Goal: Find specific page/section

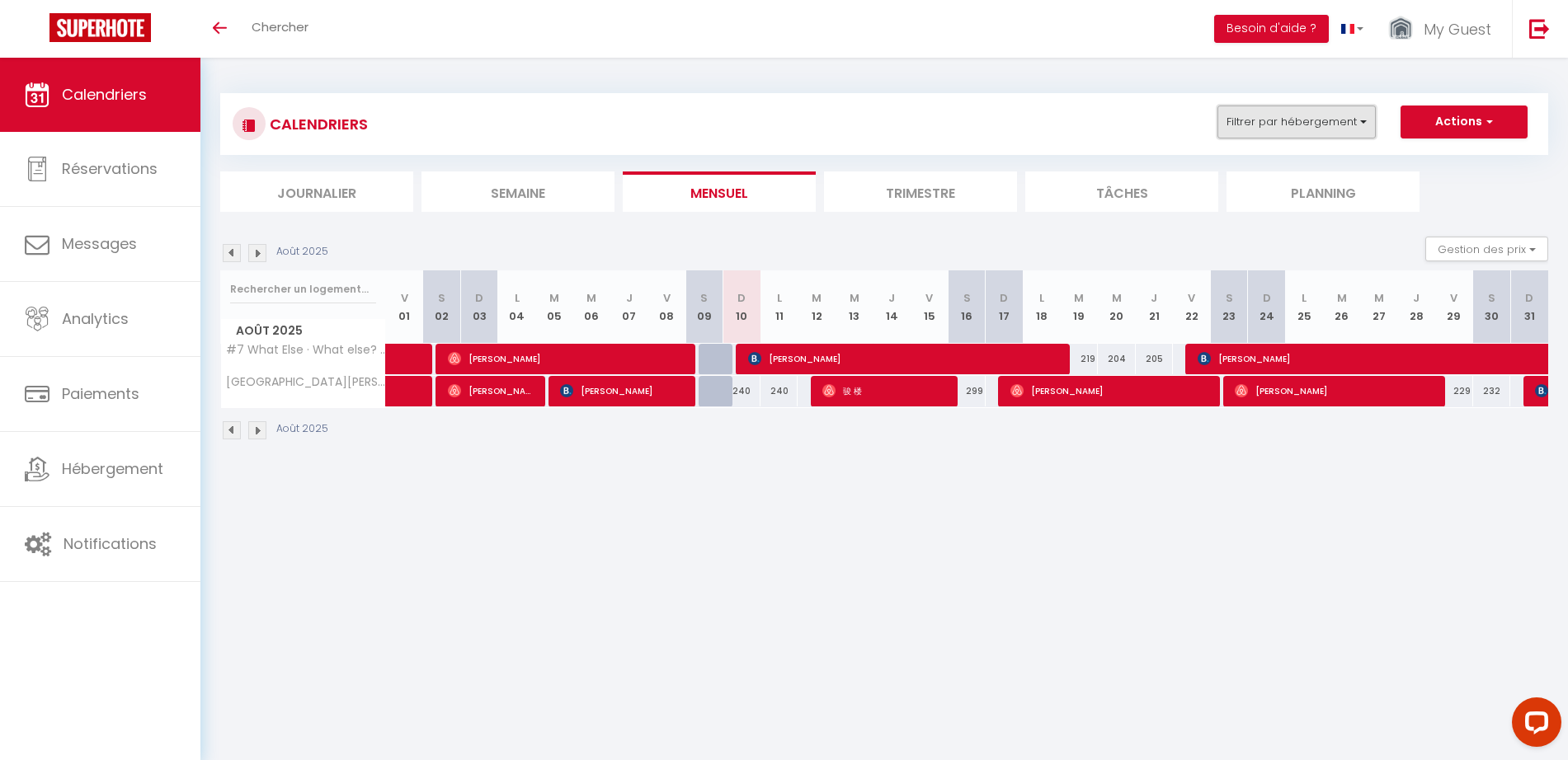
click at [1252, 126] on button "Filtrer par hébergement" at bounding box center [1297, 122] width 158 height 33
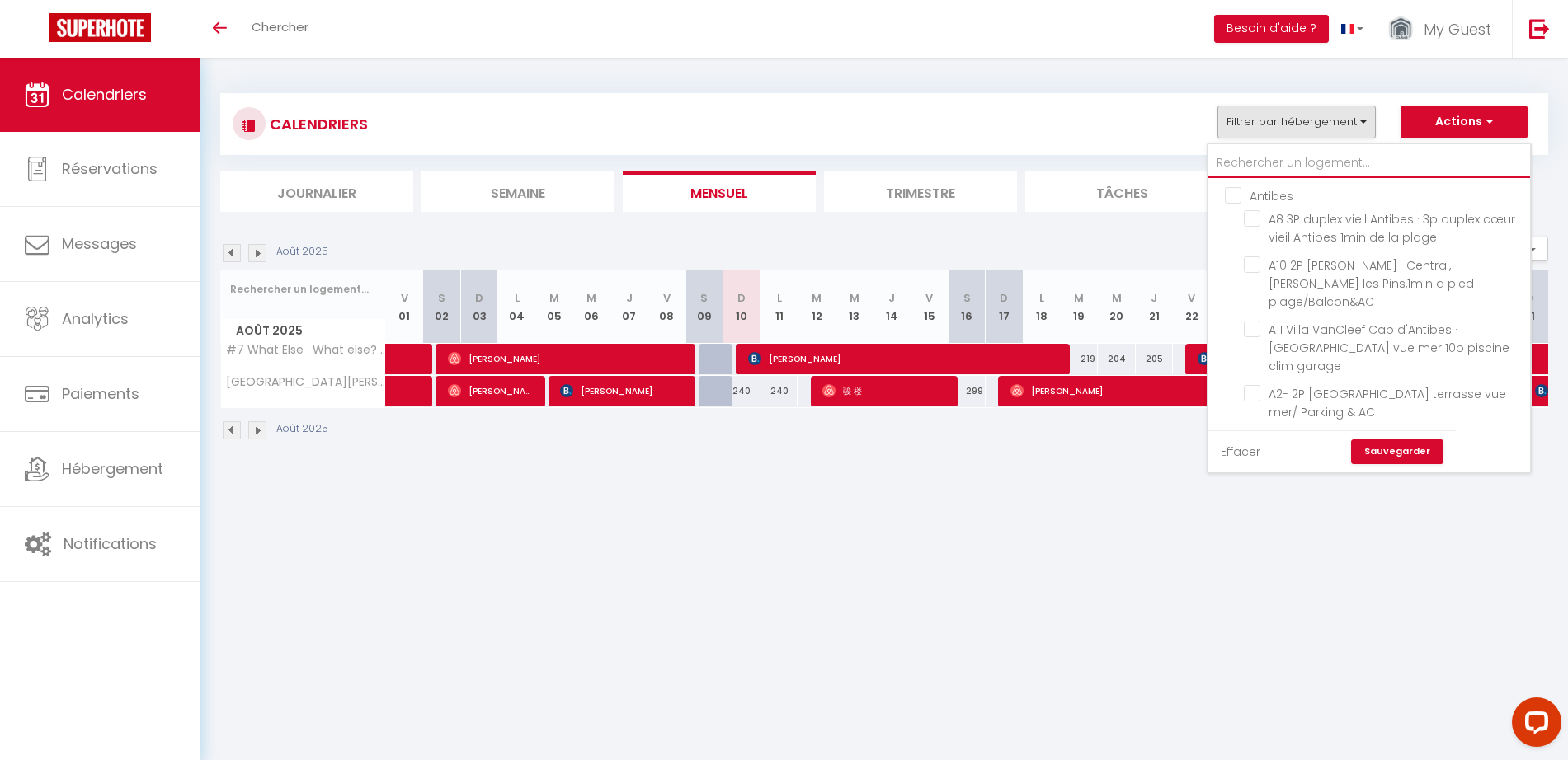
click at [1245, 156] on input "text" at bounding box center [1369, 163] width 322 height 30
type input "s"
checkbox input "false"
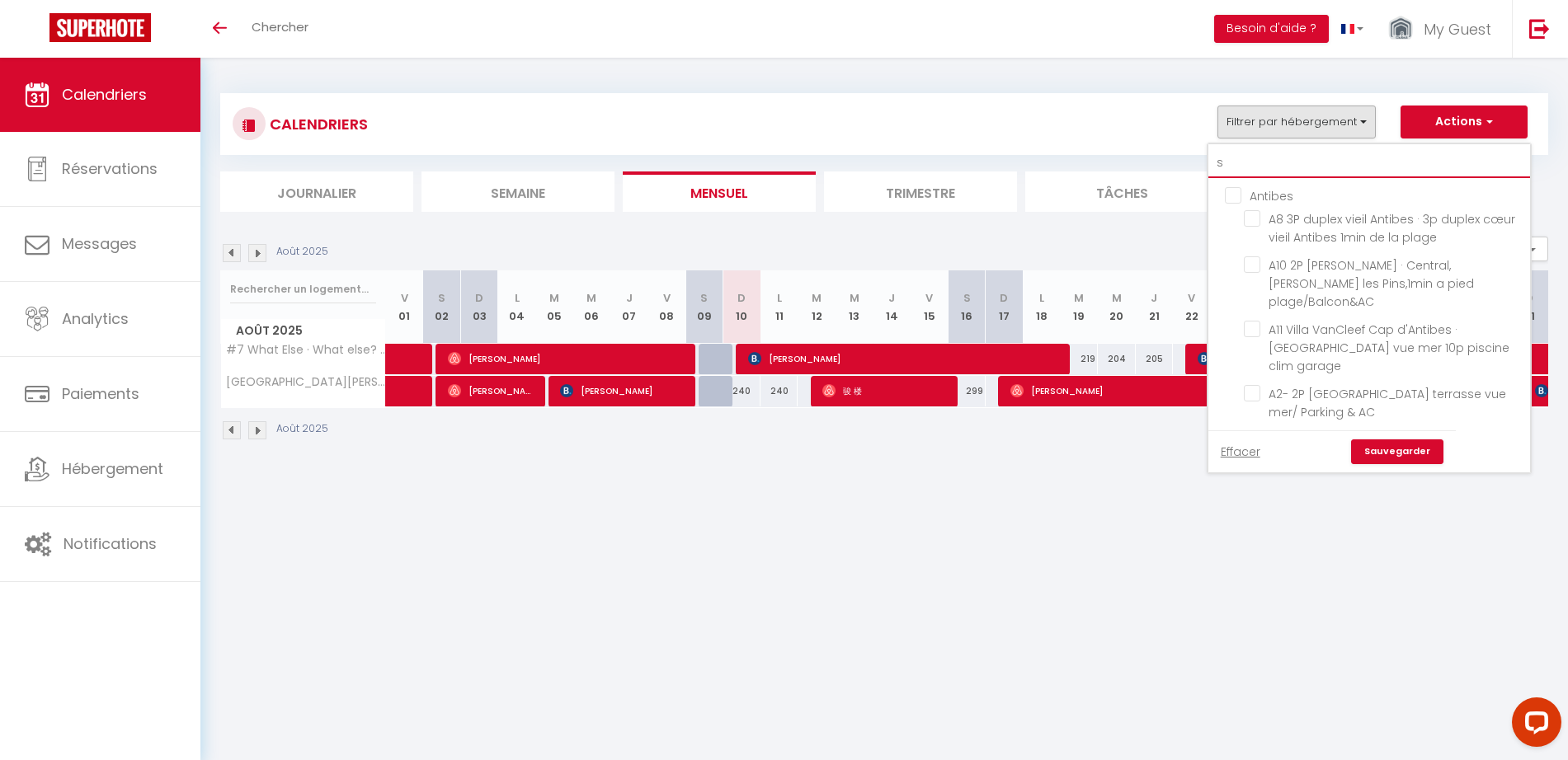
checkbox input "false"
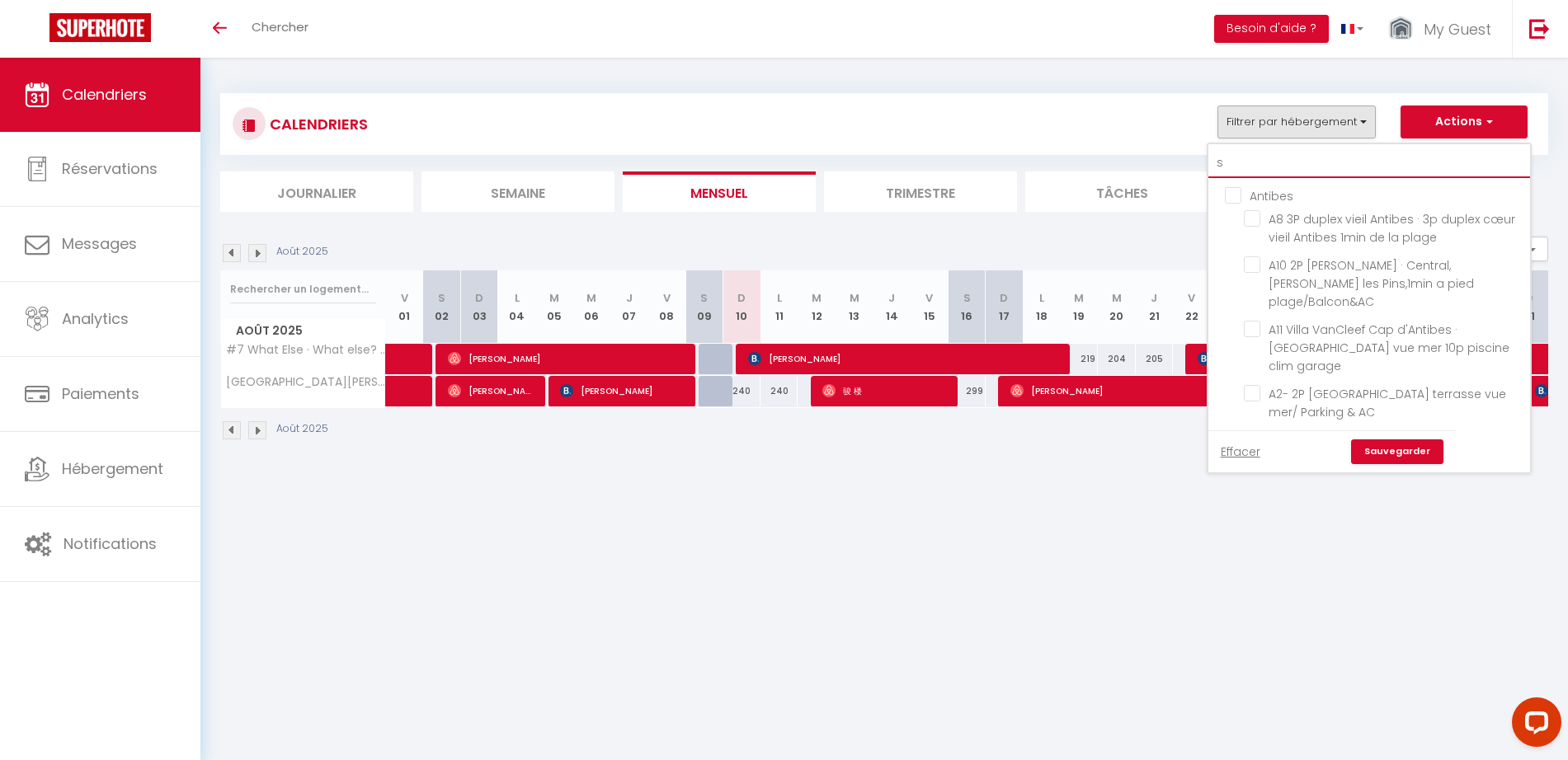
checkbox input "false"
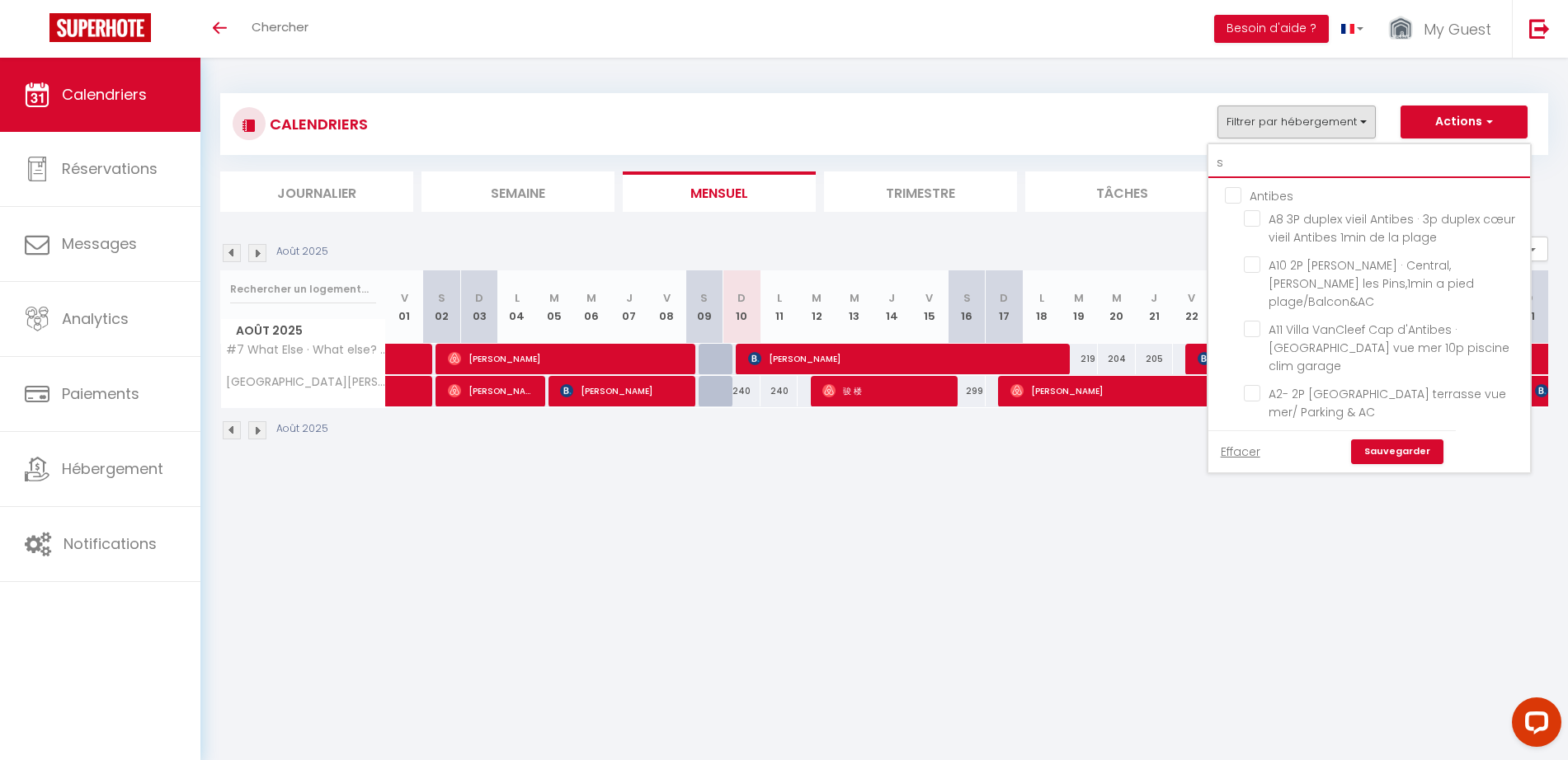
checkbox input "false"
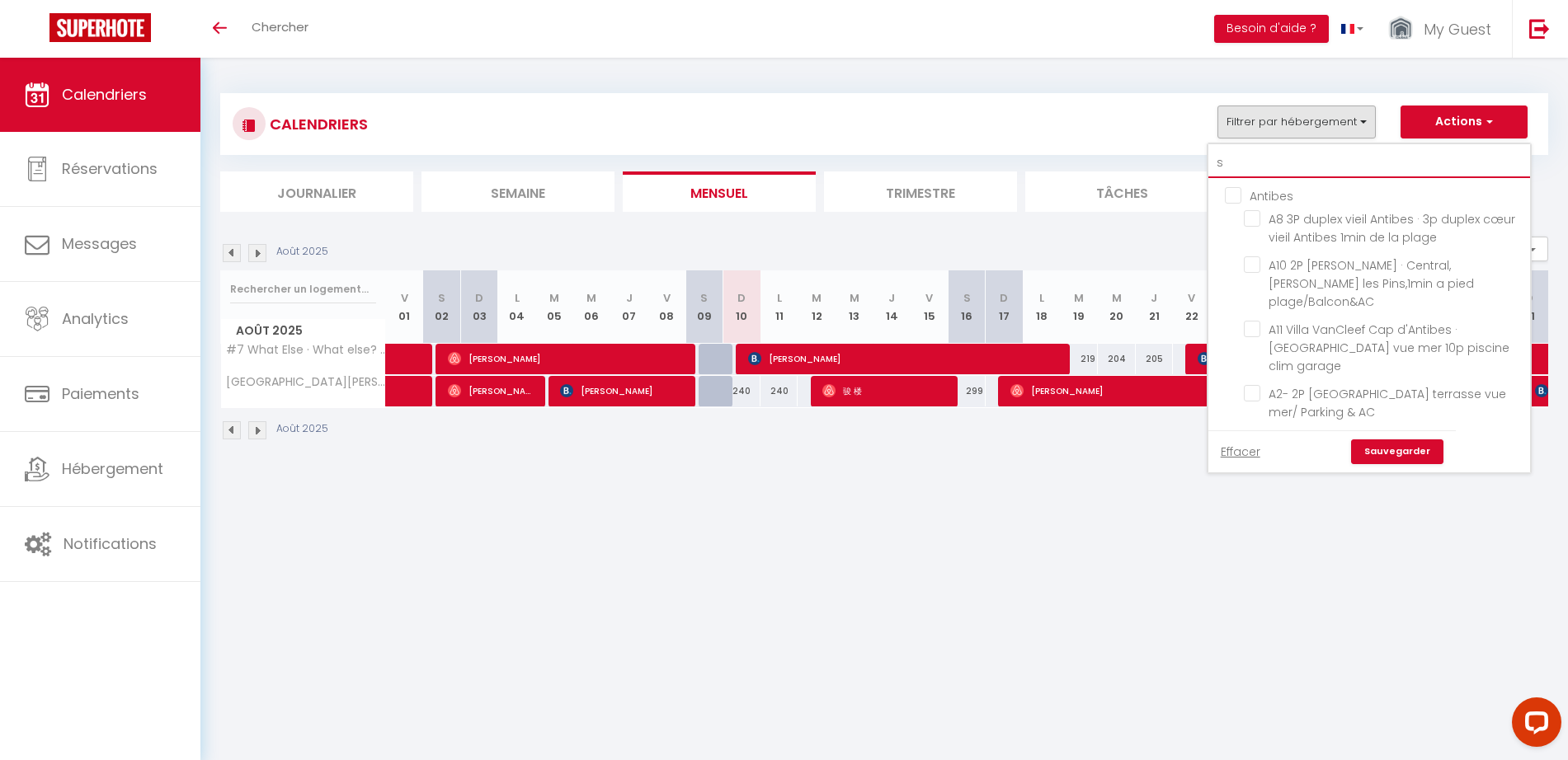
checkbox input "false"
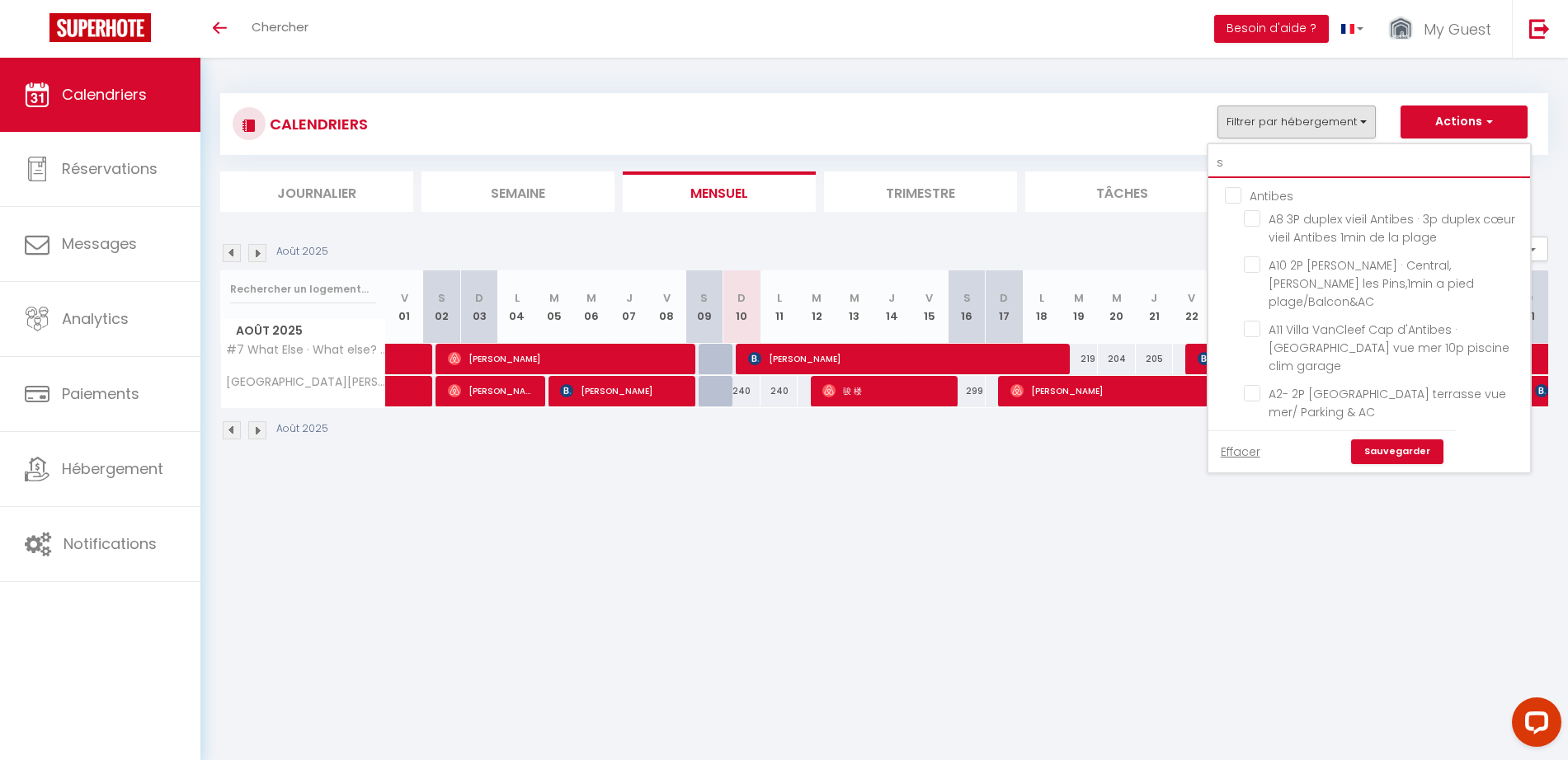
checkbox input "false"
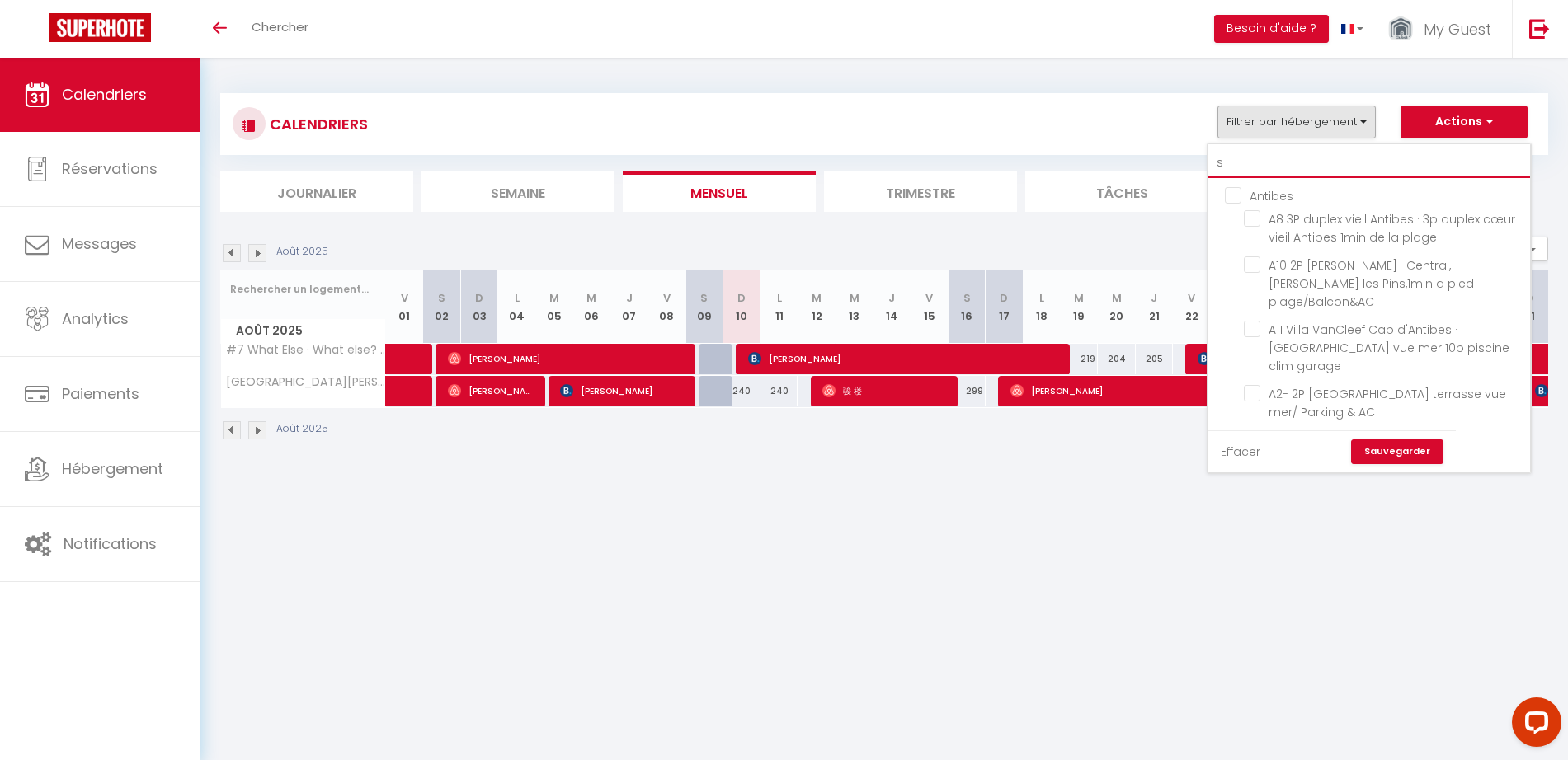
checkbox input "false"
checkbox input "true"
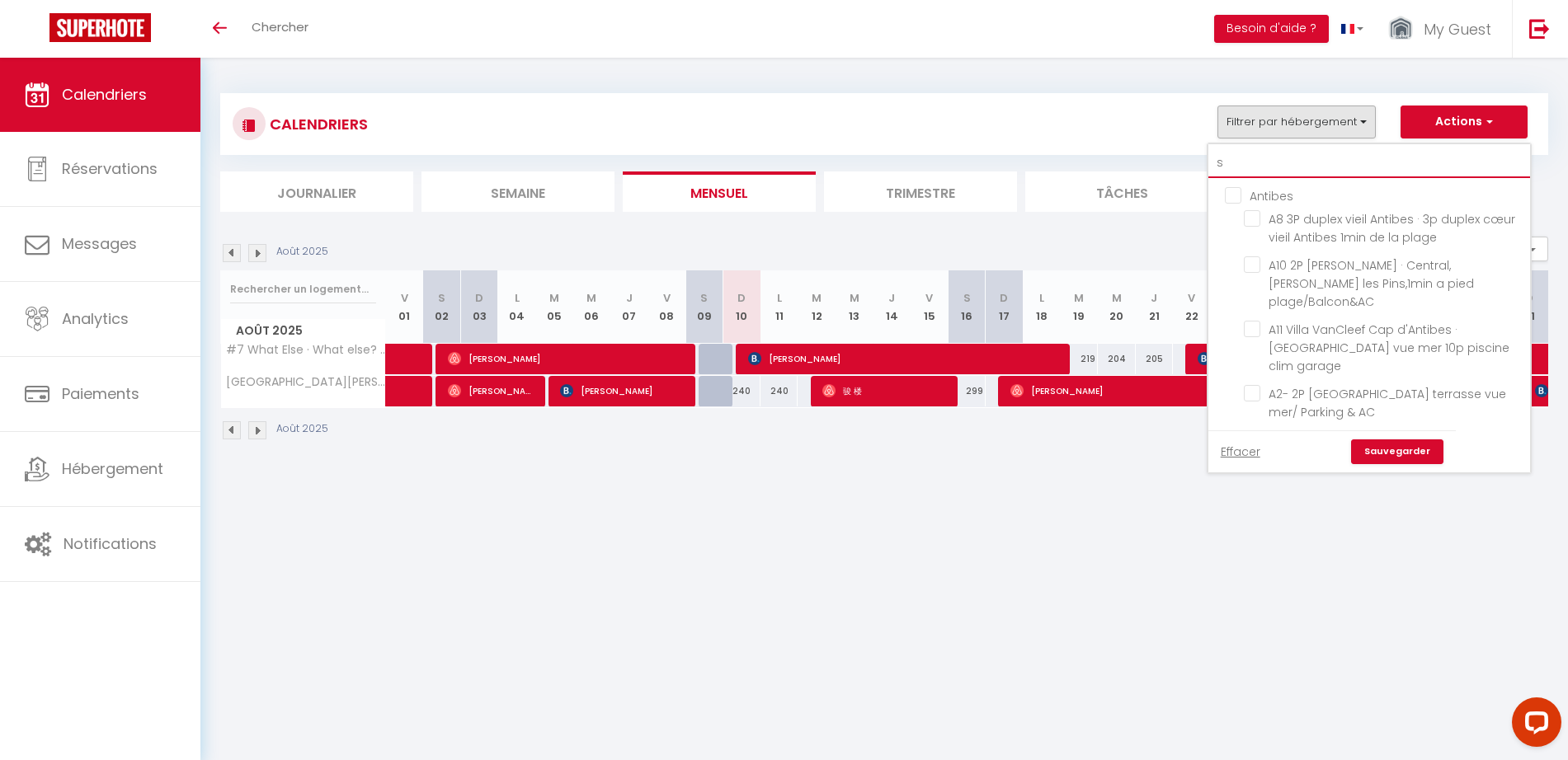
checkbox input "false"
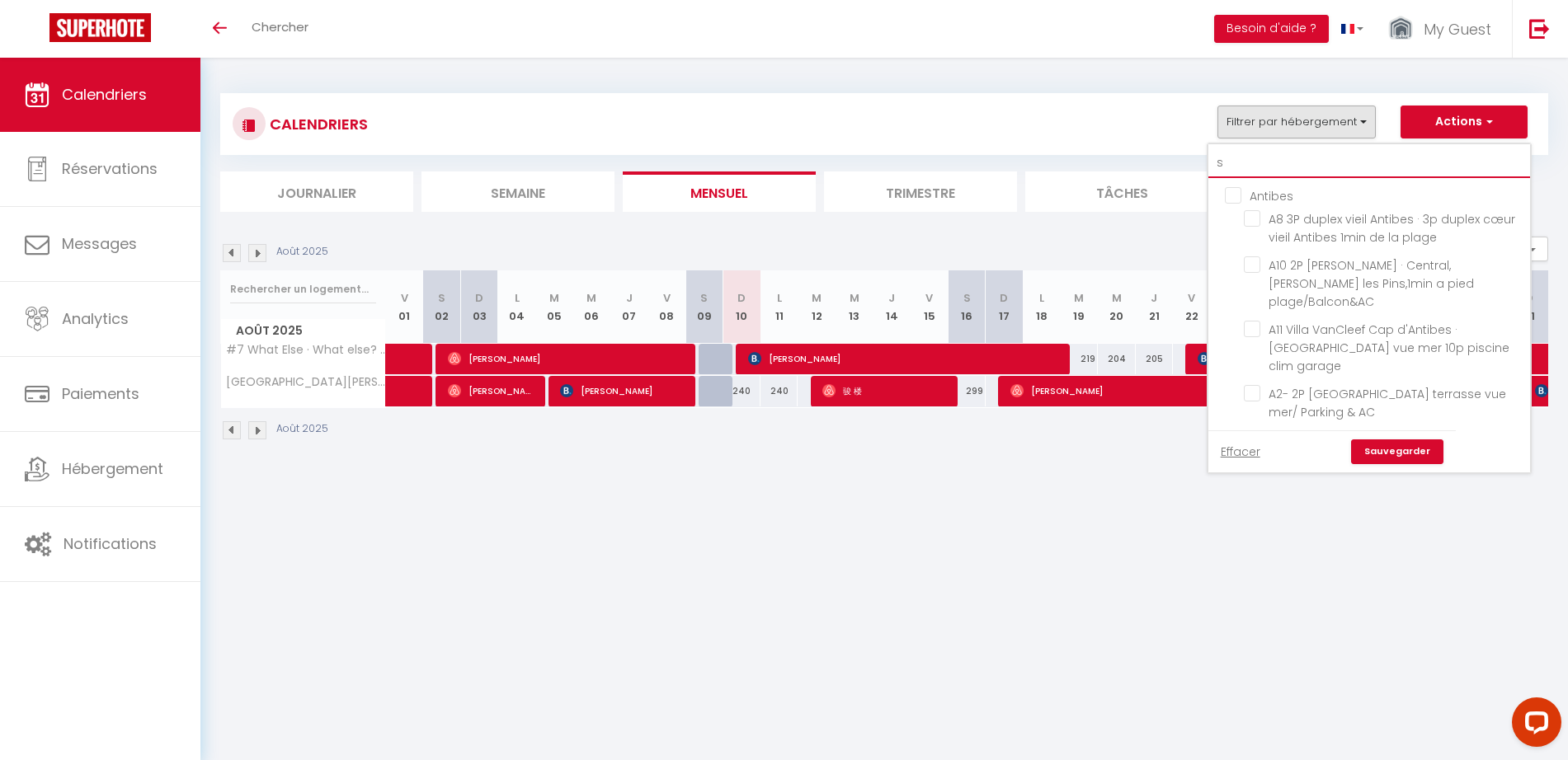
checkbox input "false"
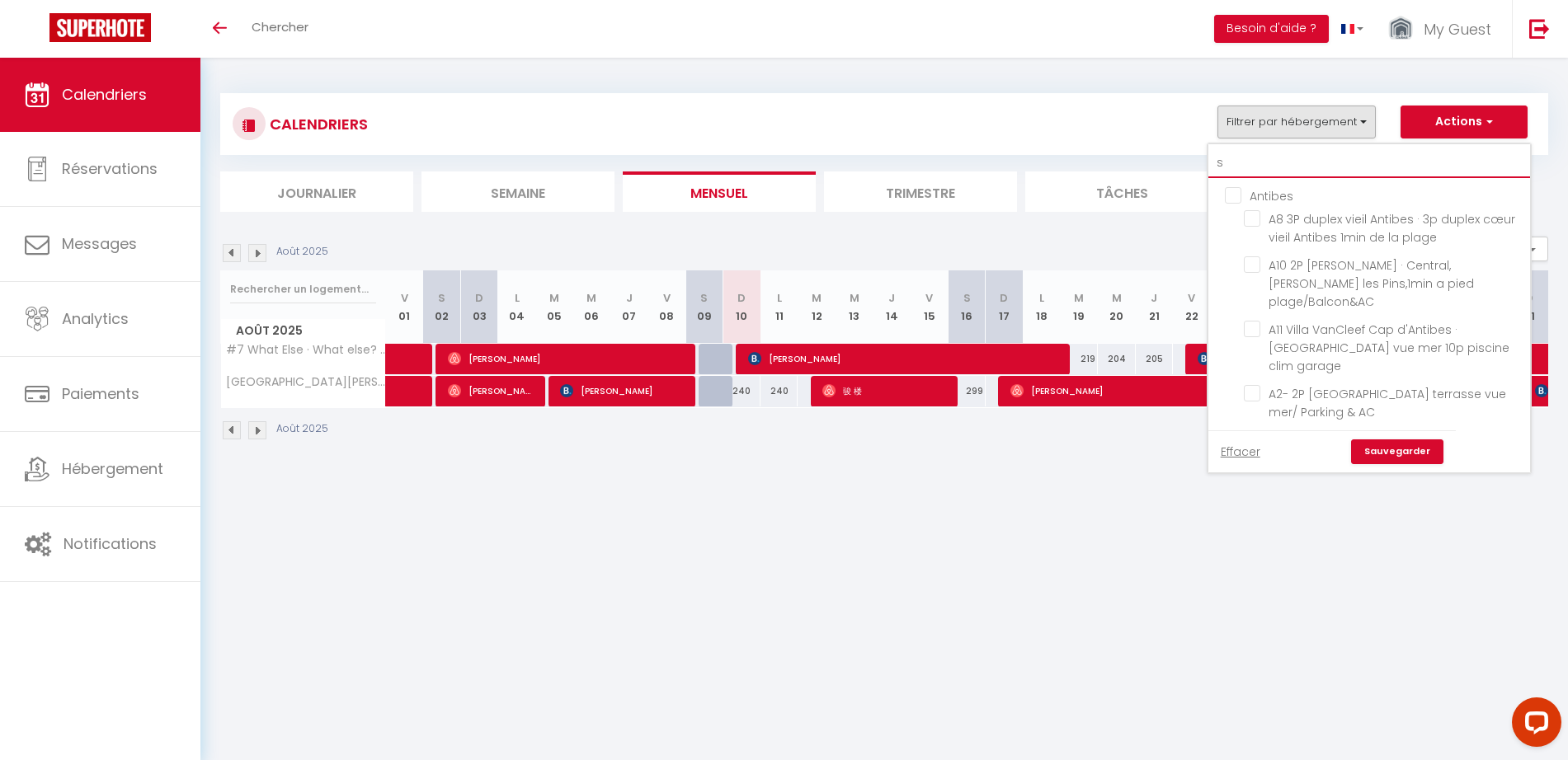
checkbox input "false"
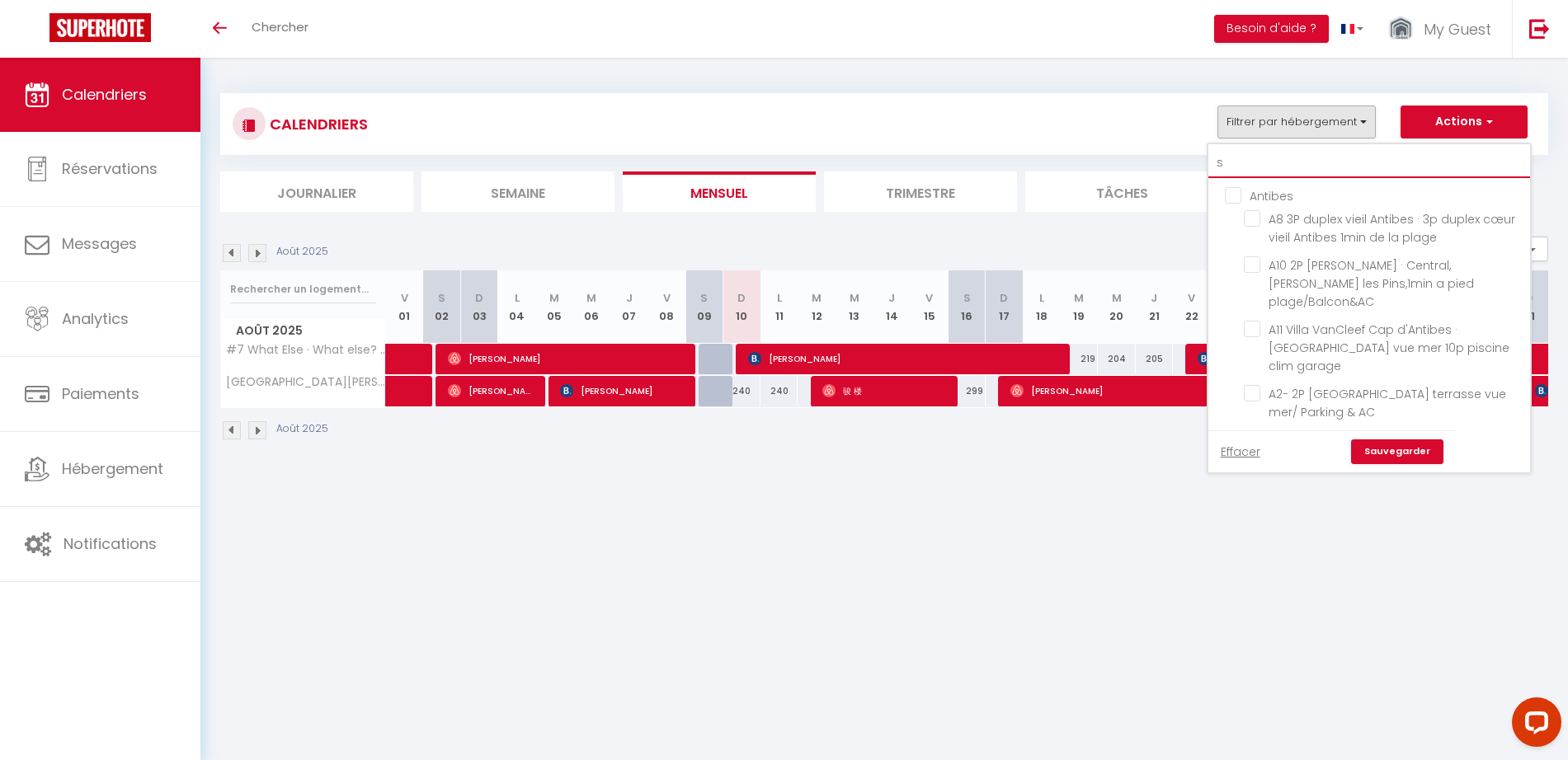
checkbox input "false"
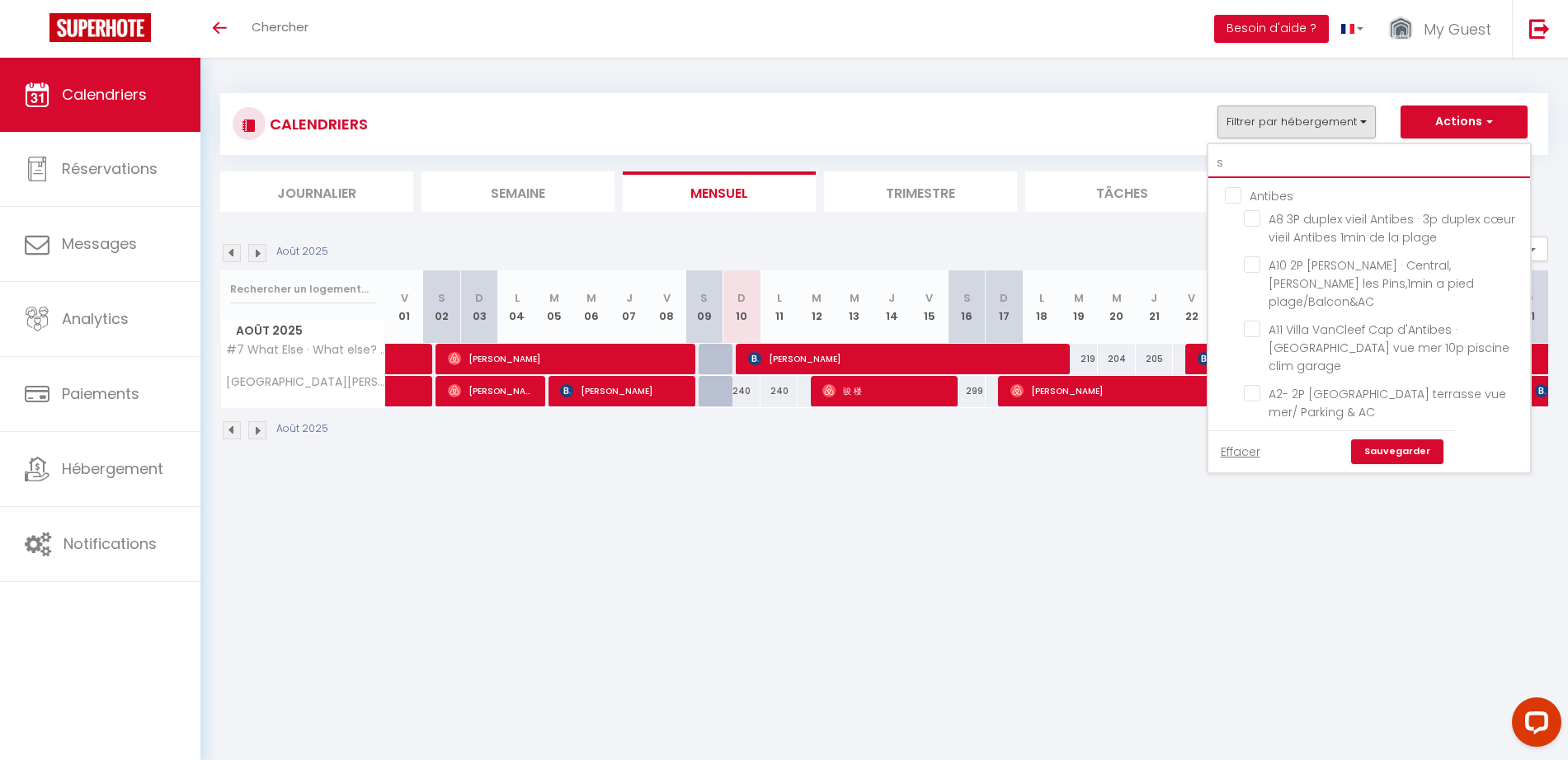
checkbox input "false"
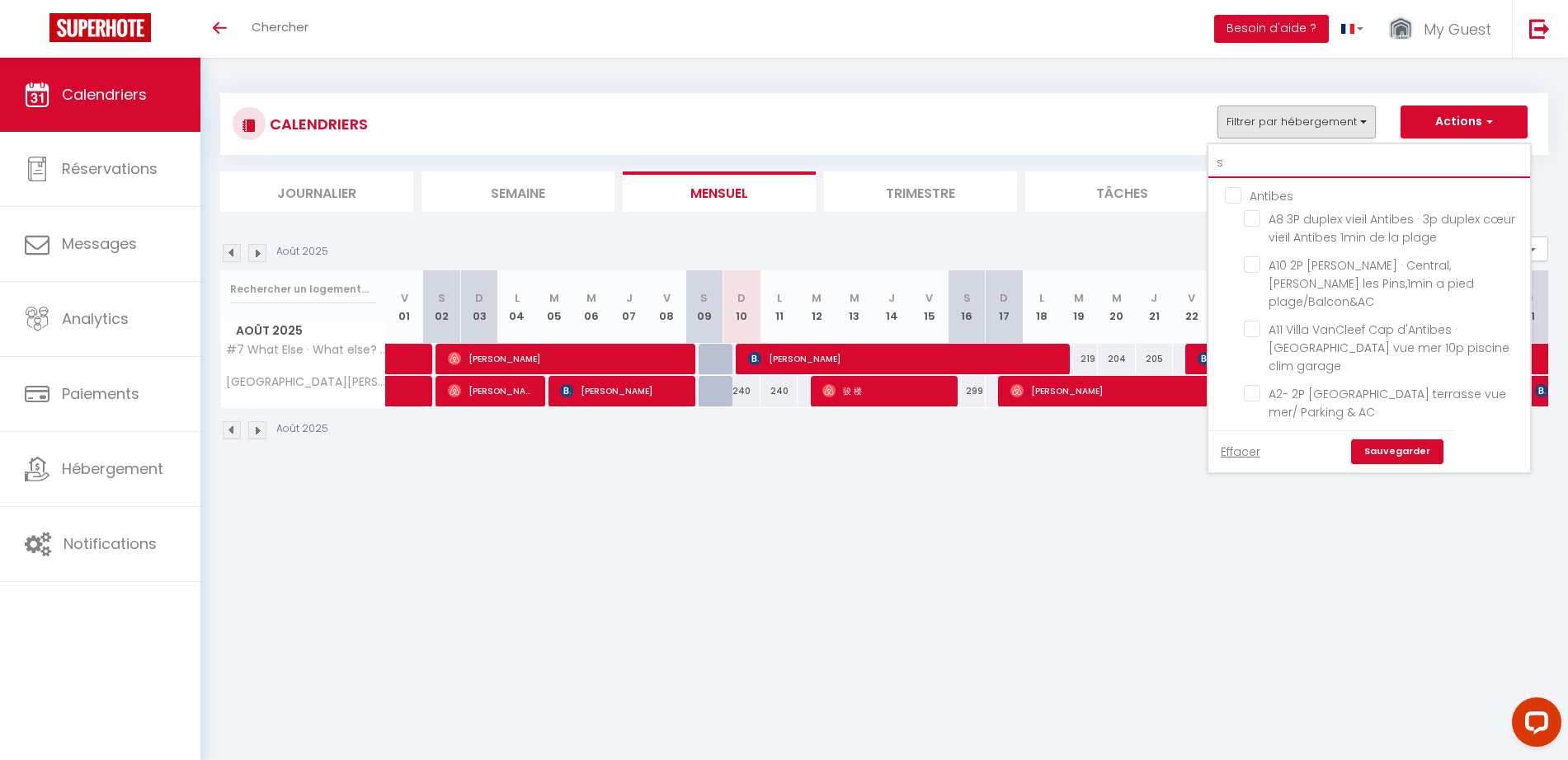
checkbox input "false"
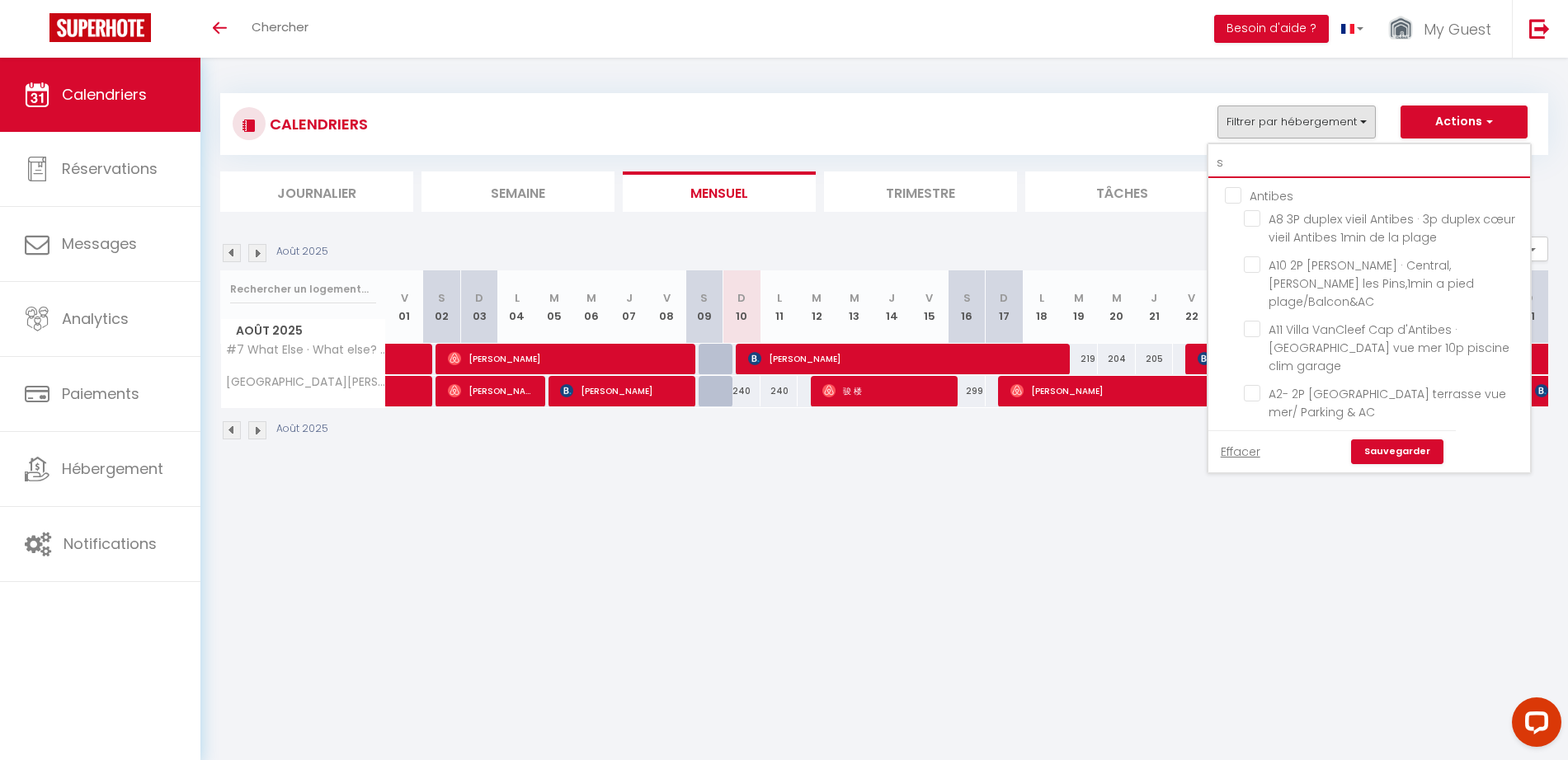
checkbox input "false"
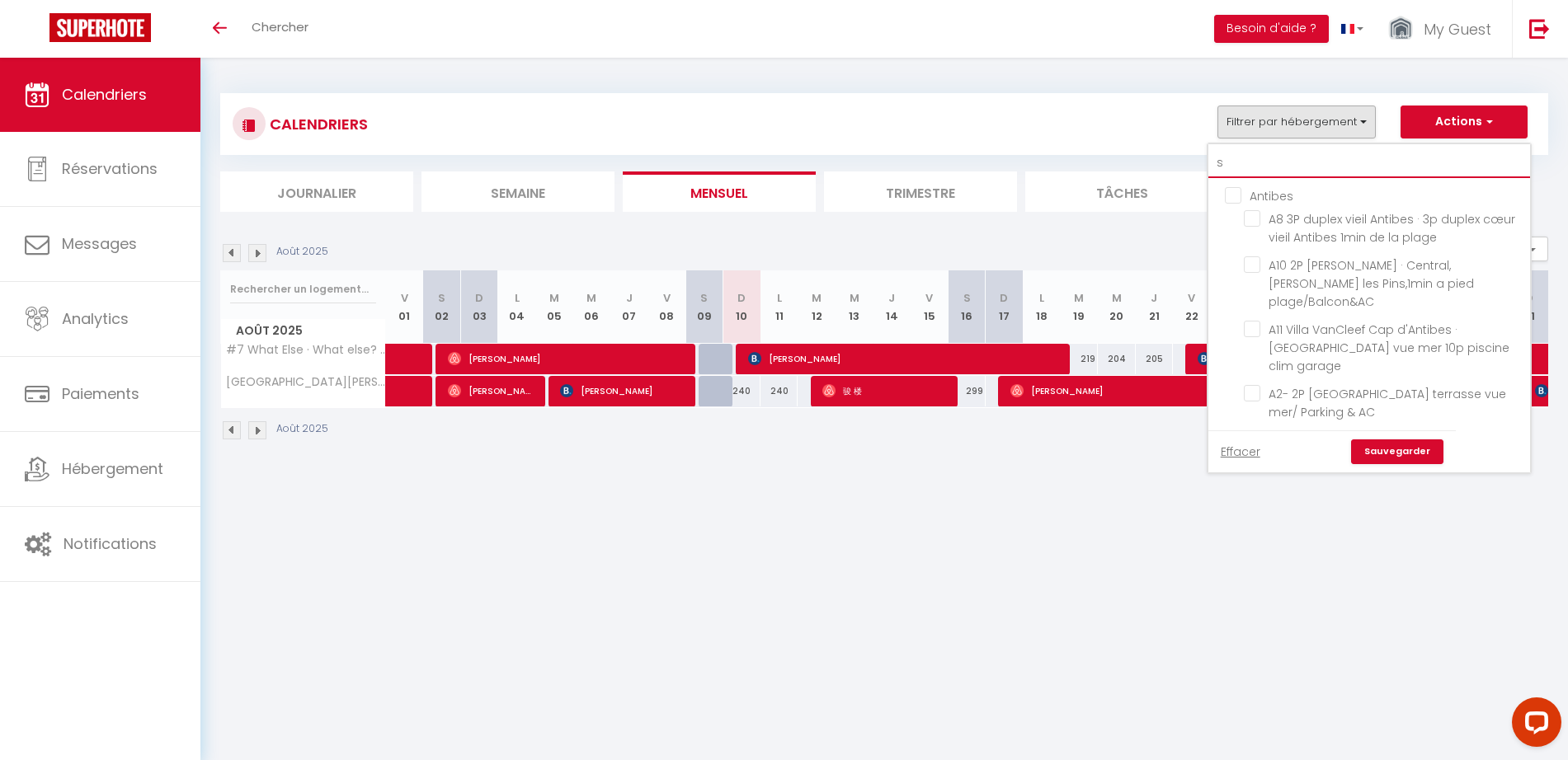
checkbox input "false"
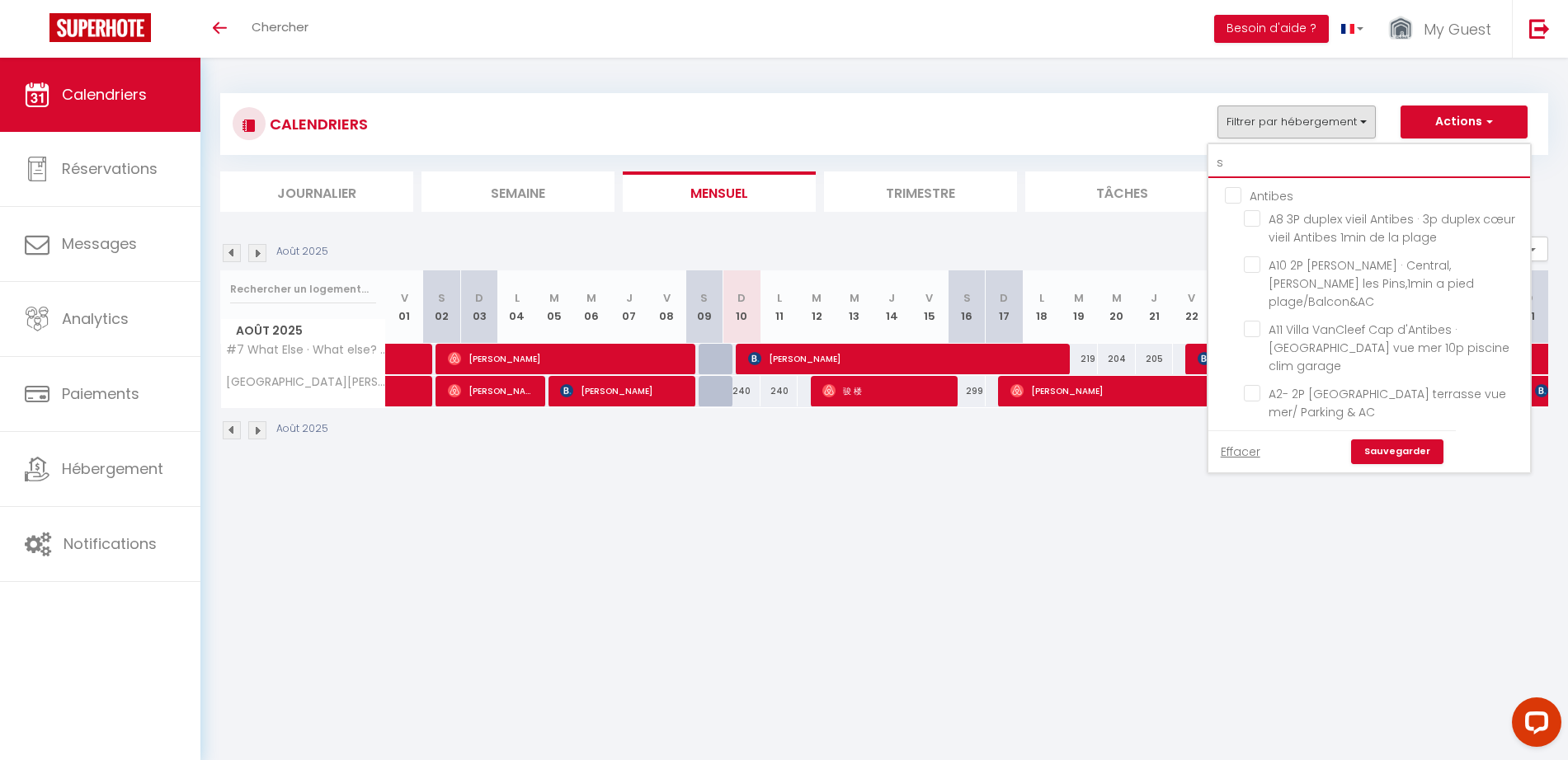
checkbox input "false"
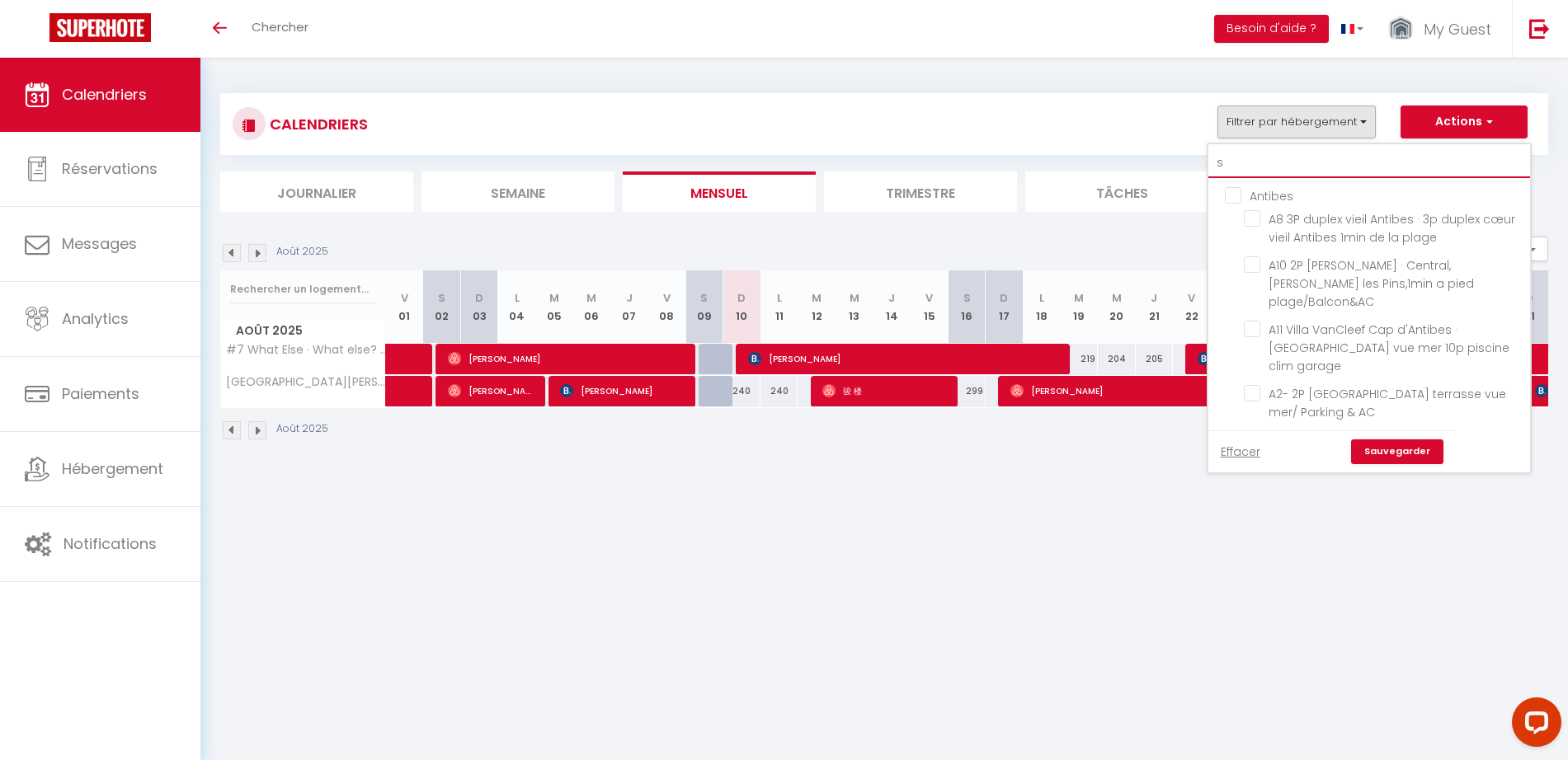
checkbox input "false"
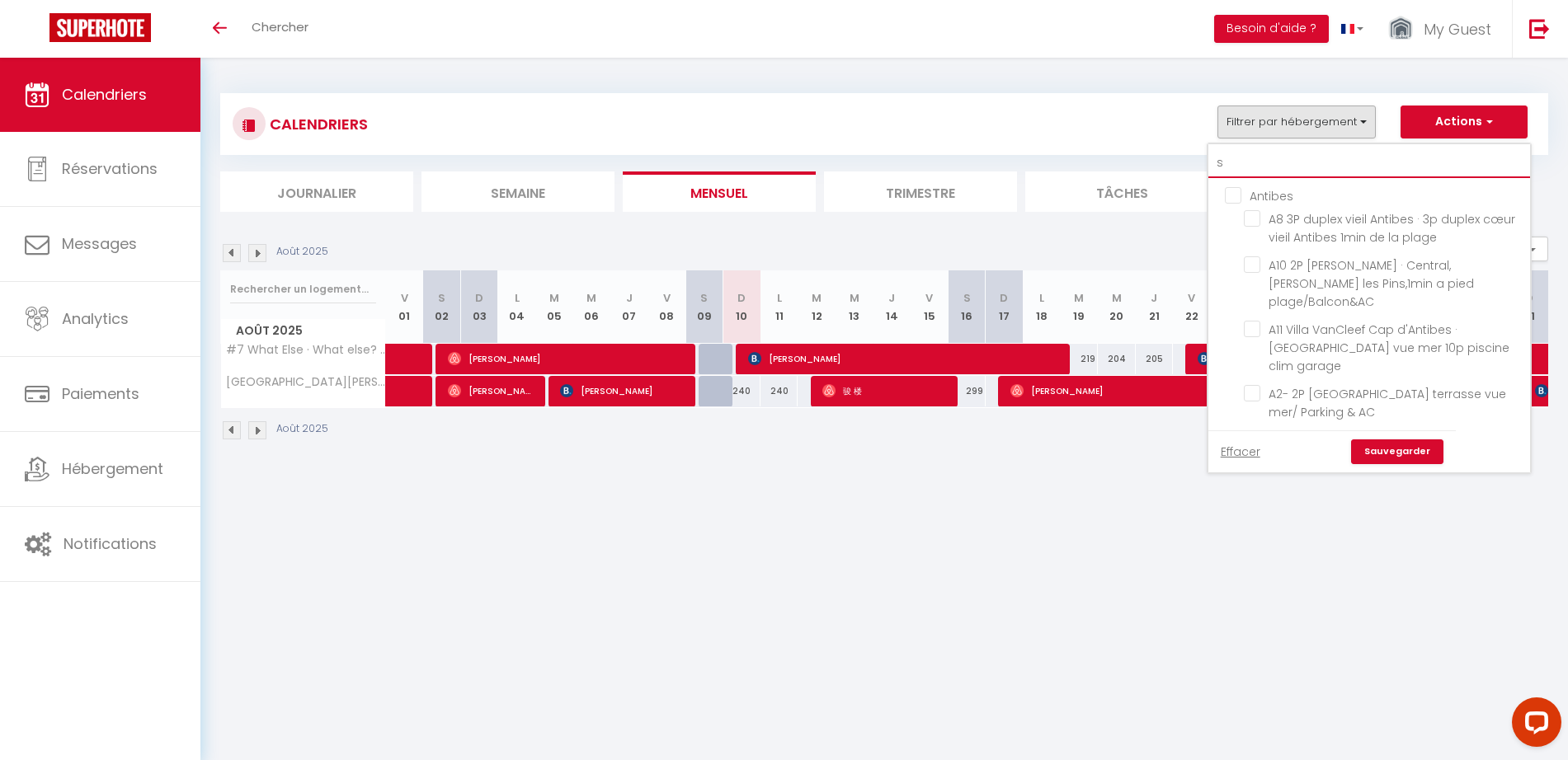
checkbox input "false"
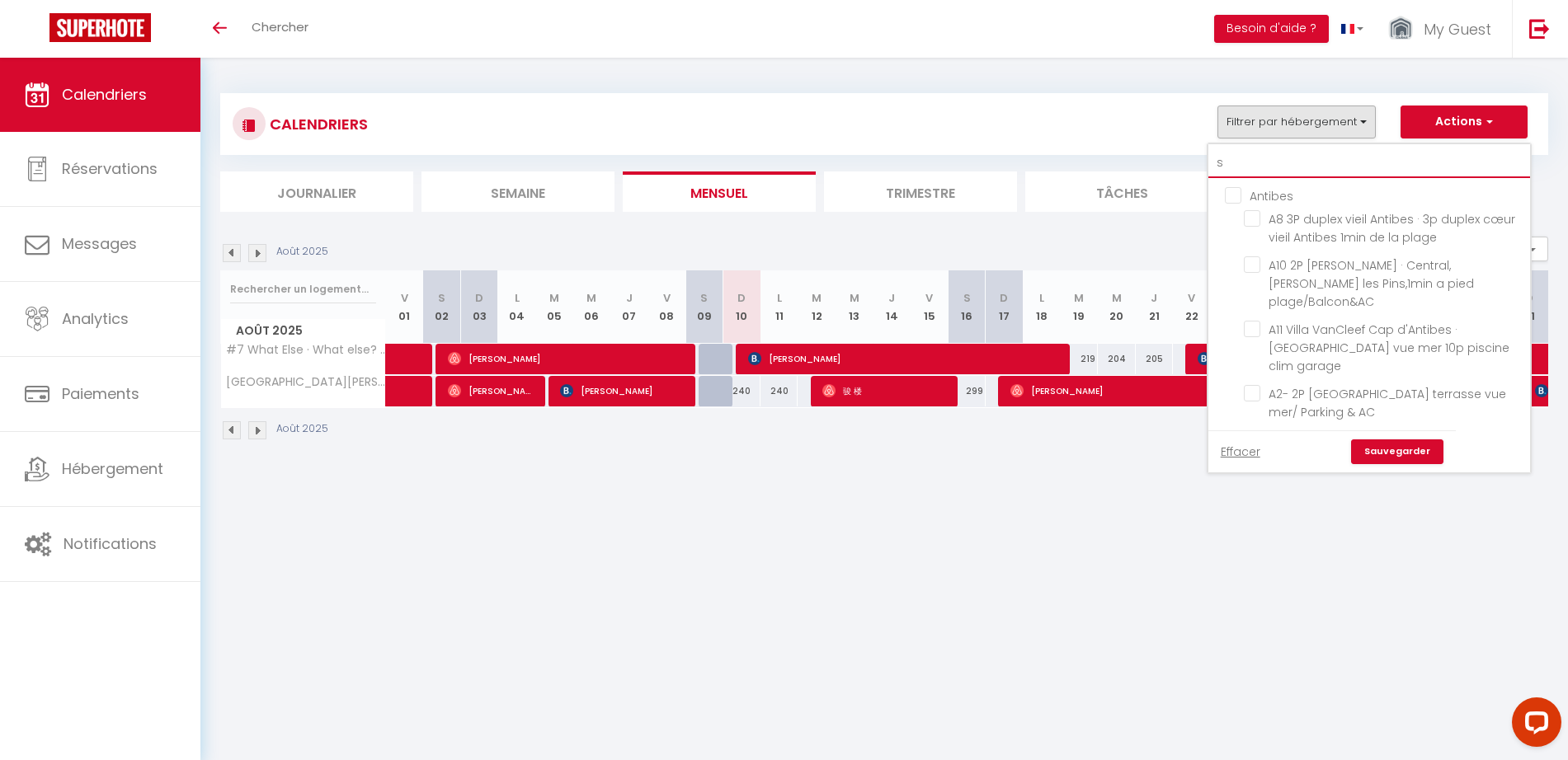
checkbox input "false"
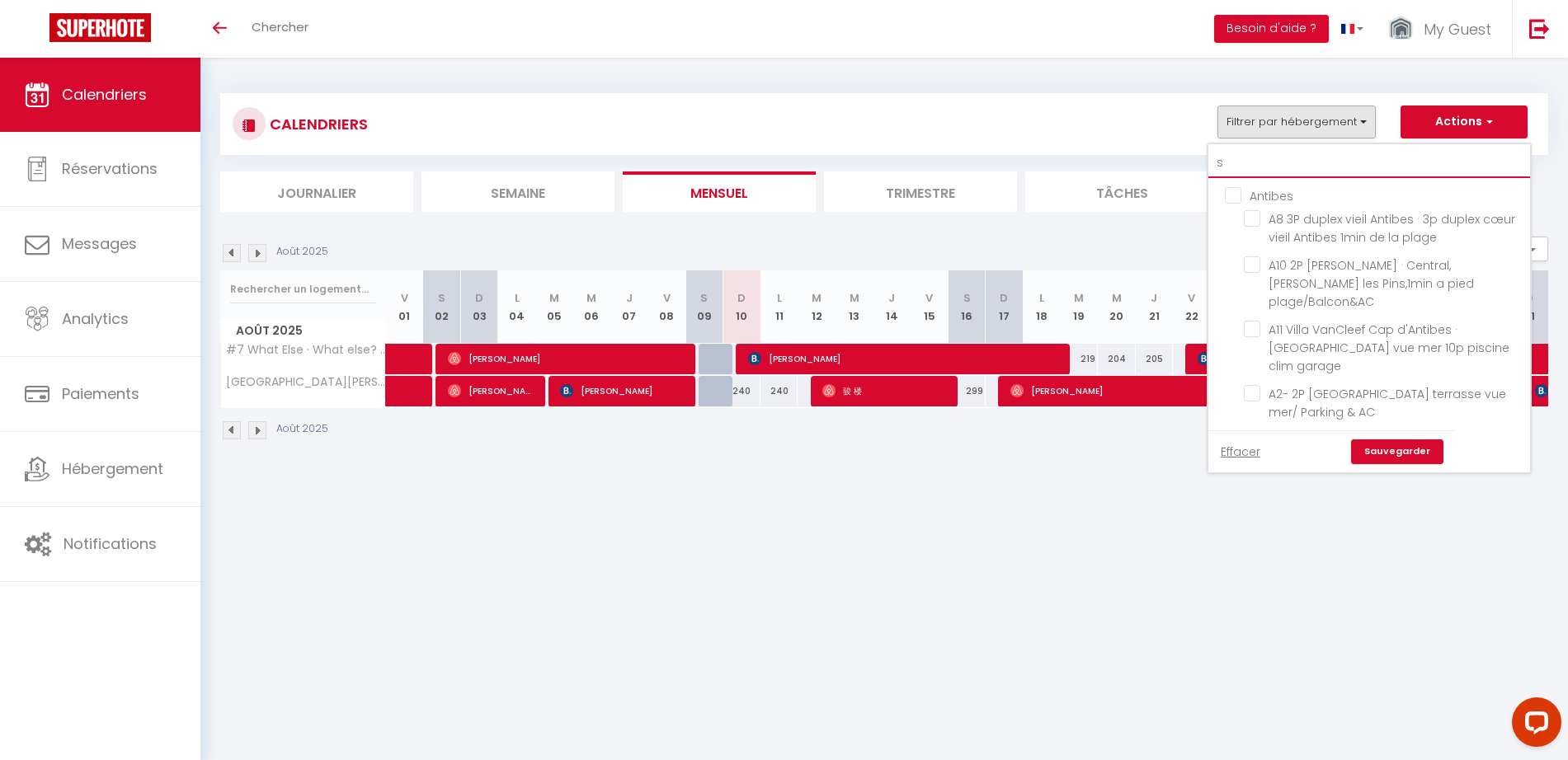
checkbox input "true"
checkbox input "false"
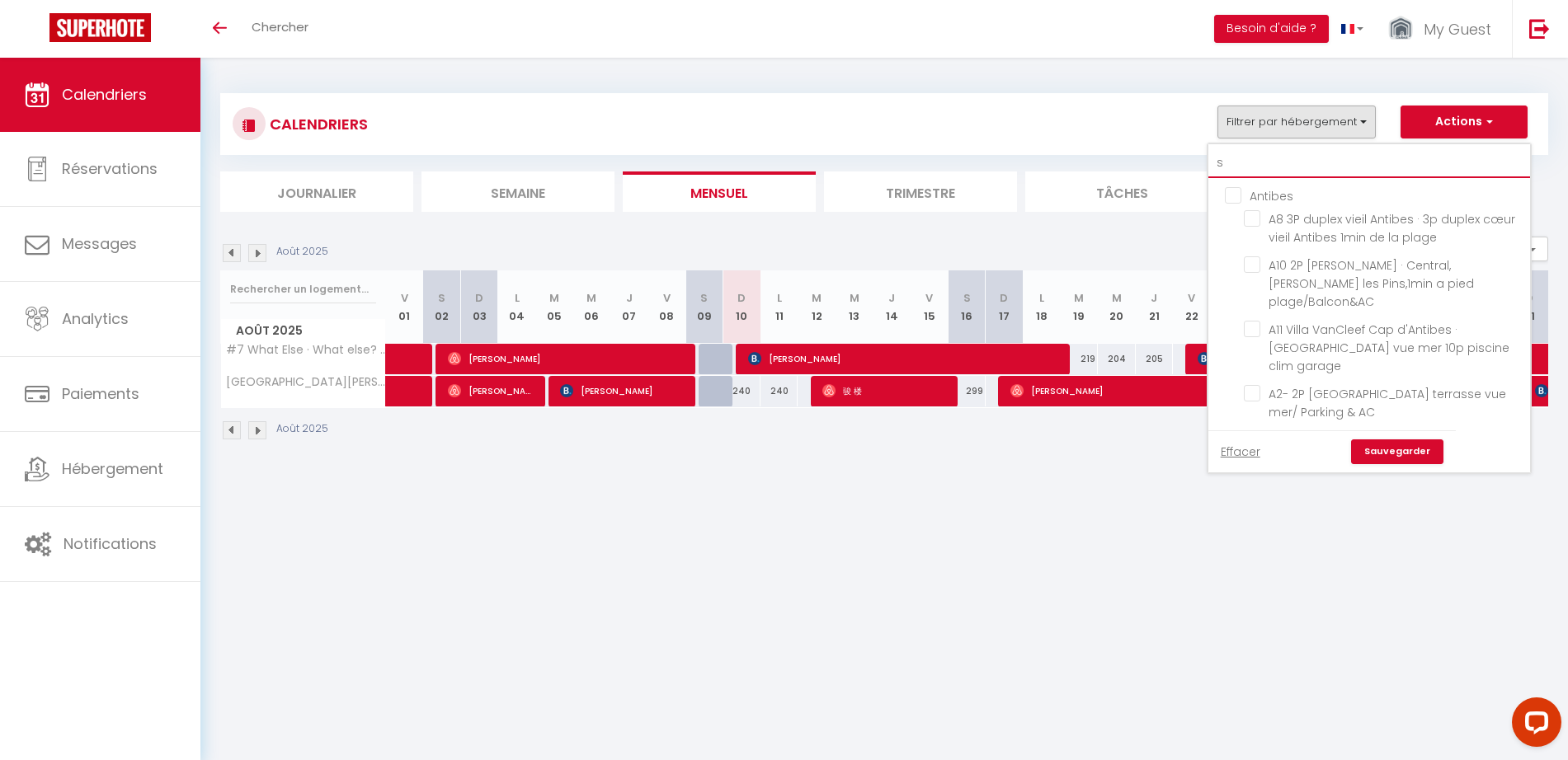
checkbox input "false"
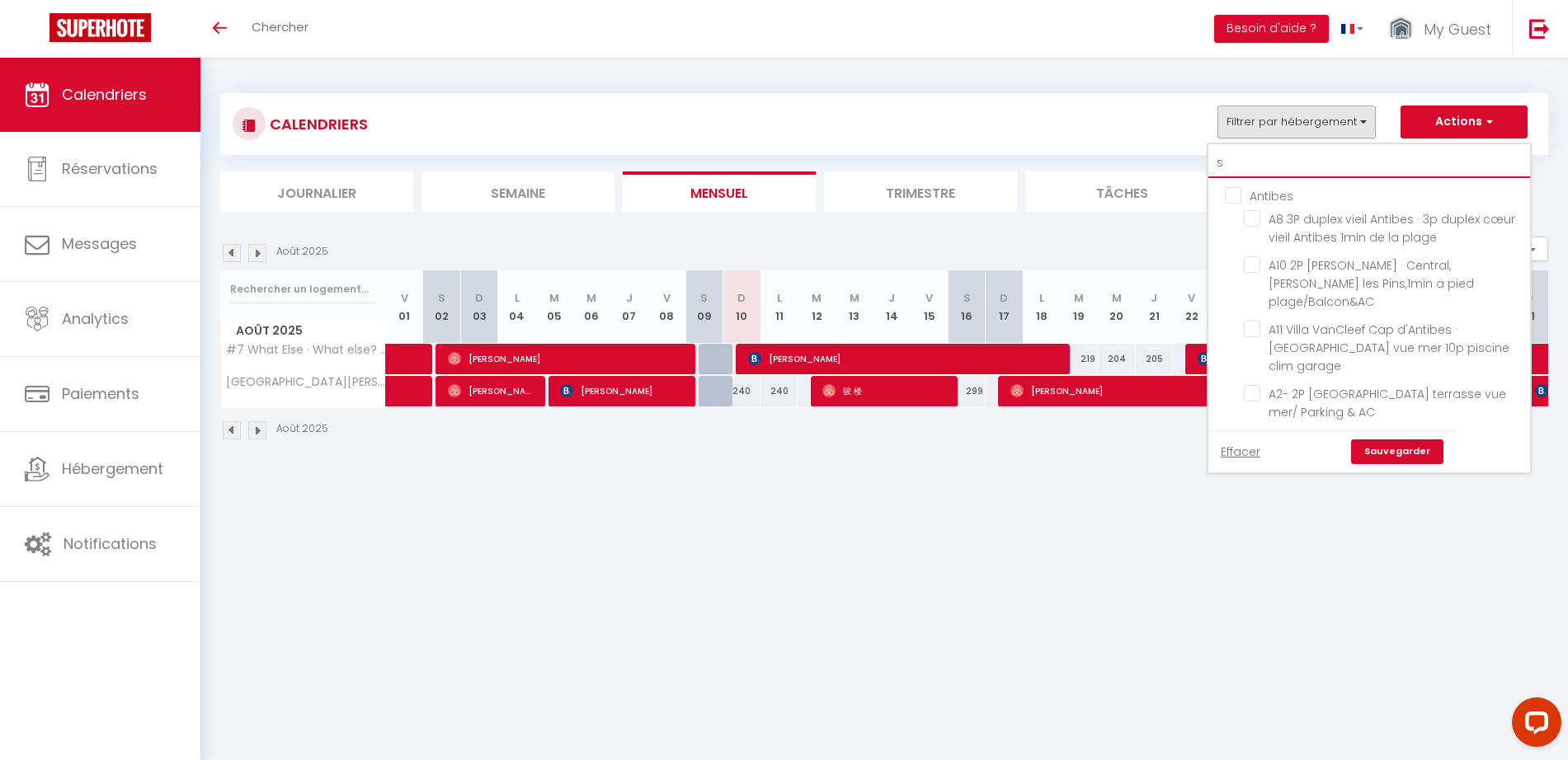
checkbox input "false"
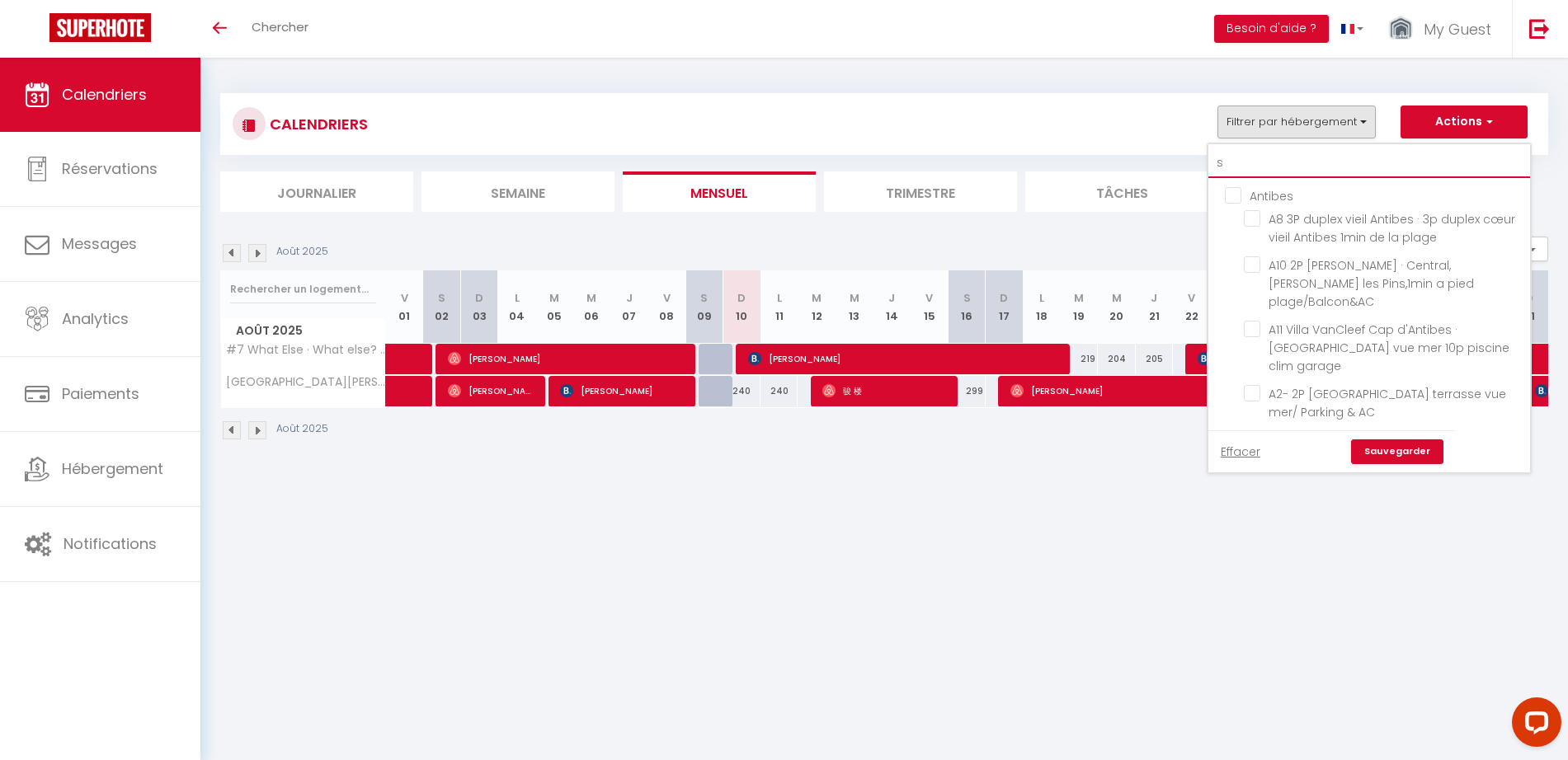
checkbox input "false"
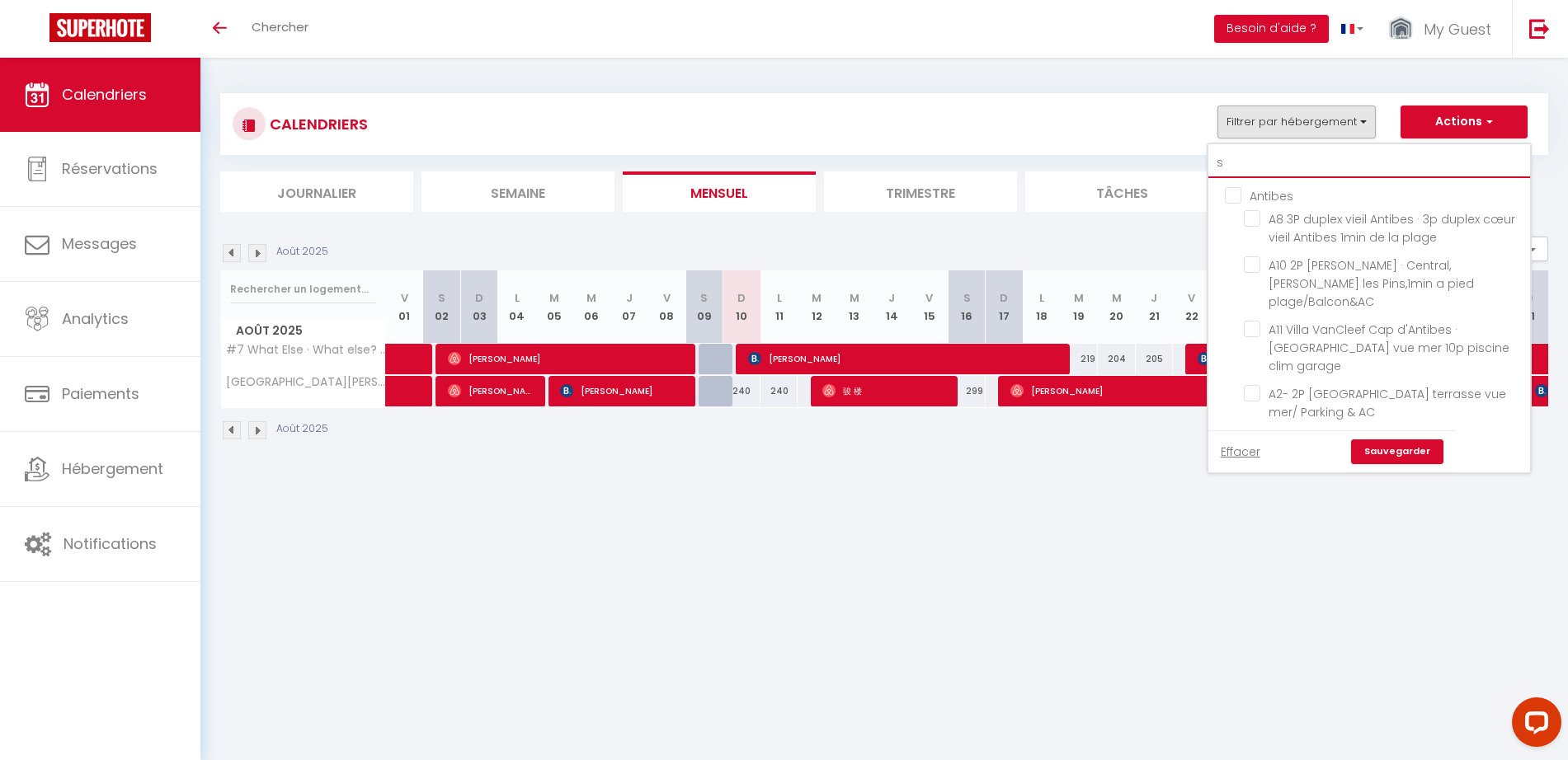
checkbox input "false"
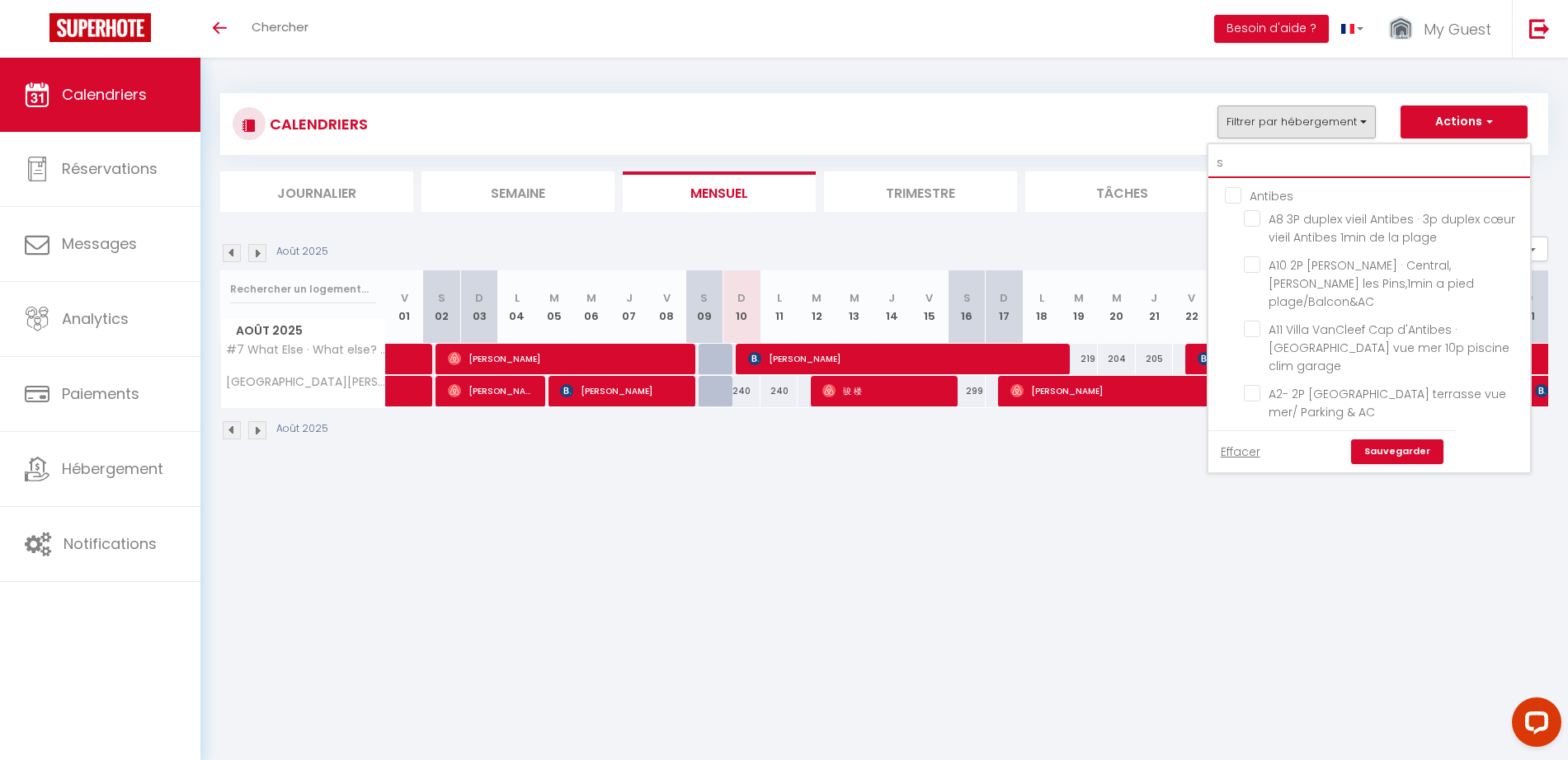
checkbox input "false"
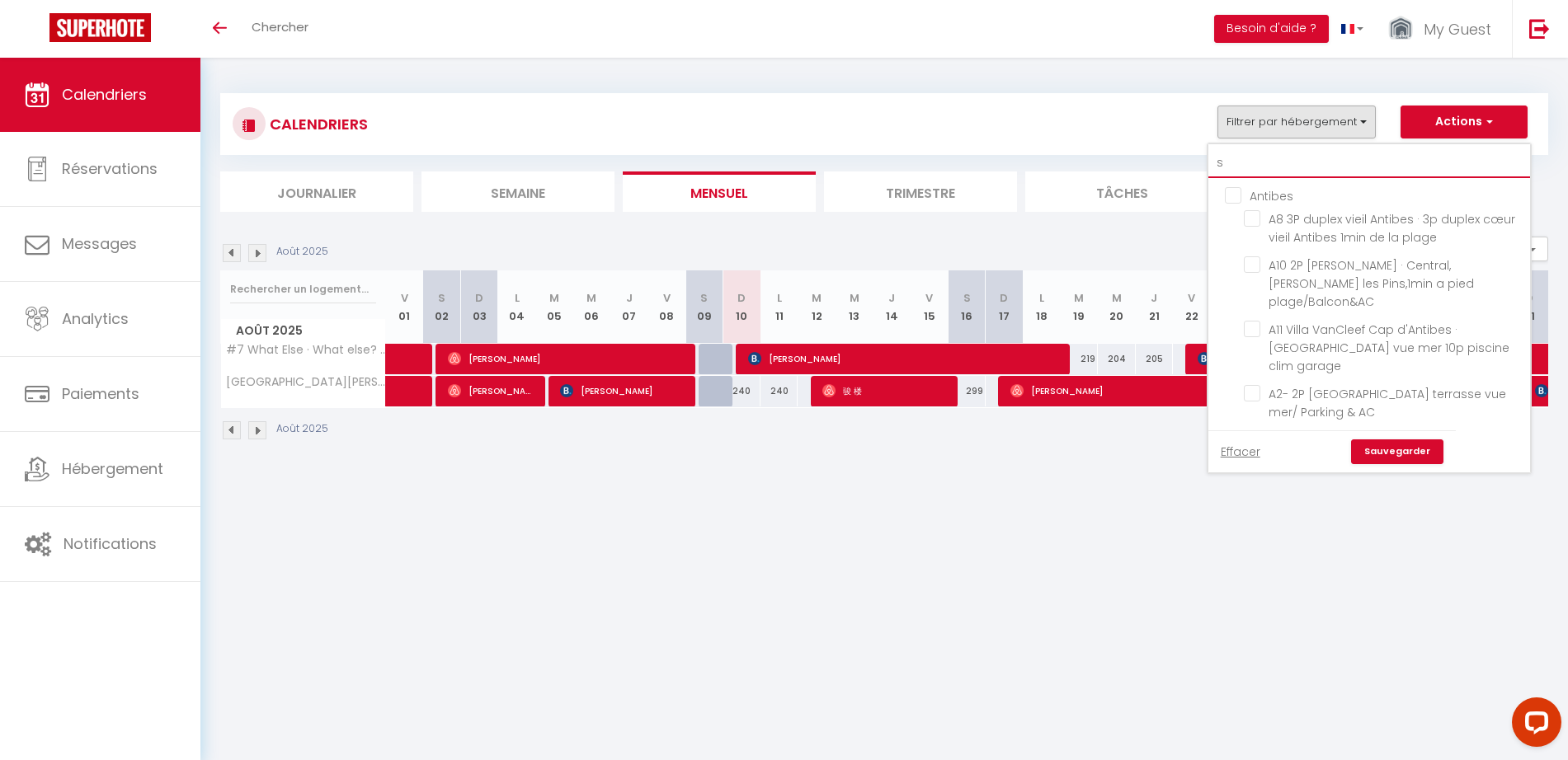
checkbox input "false"
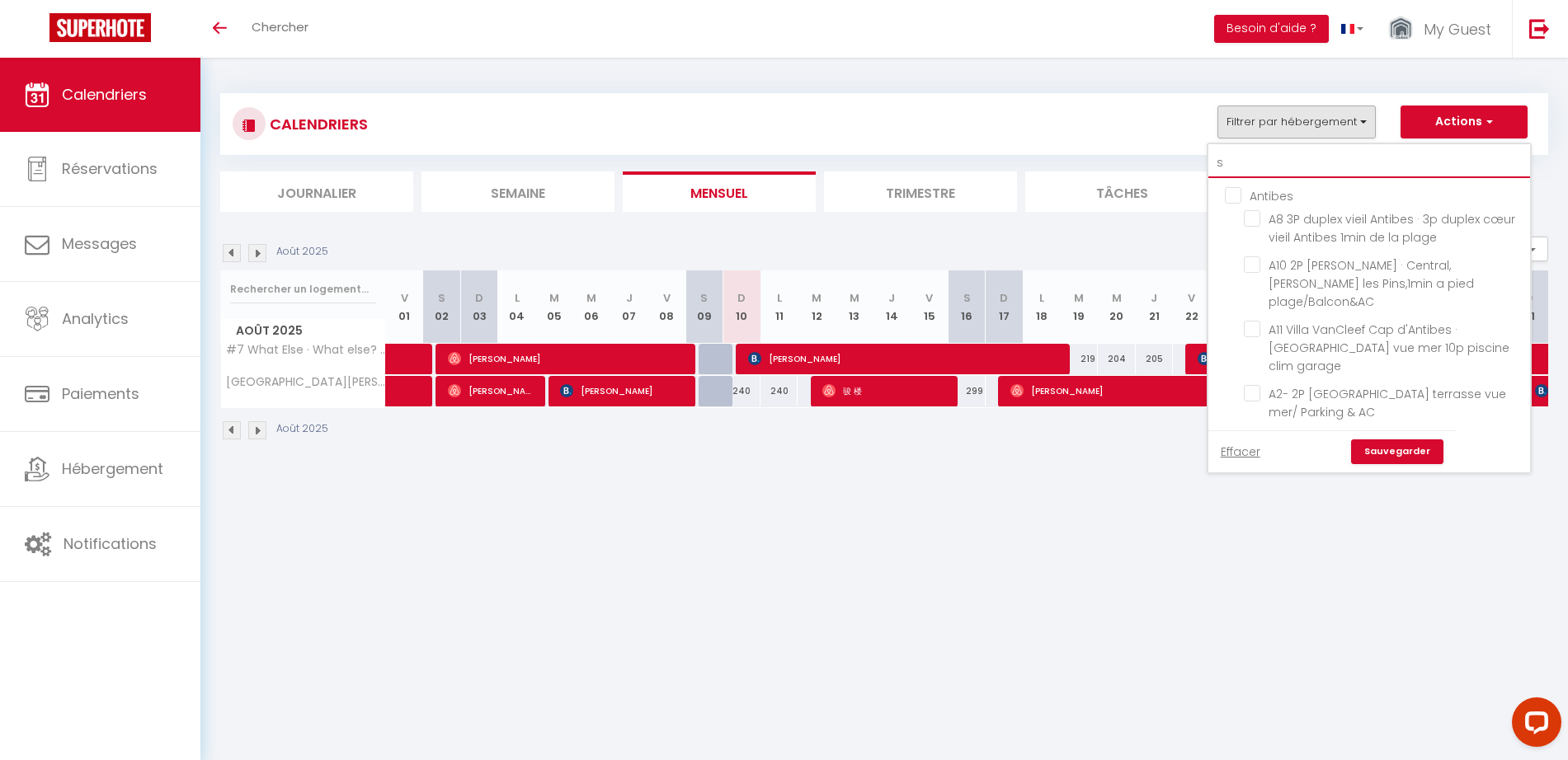
checkbox input "false"
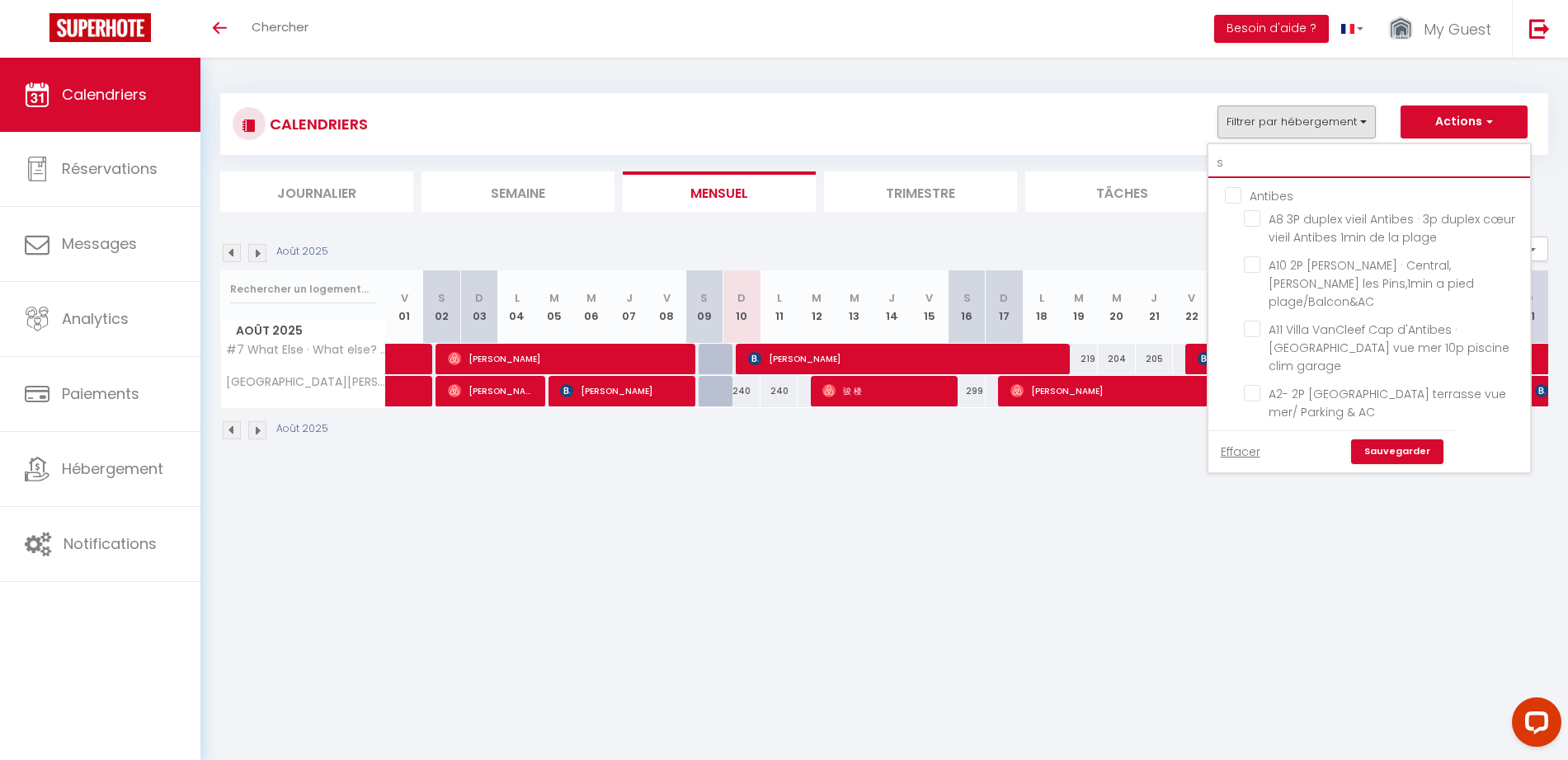
checkbox input "false"
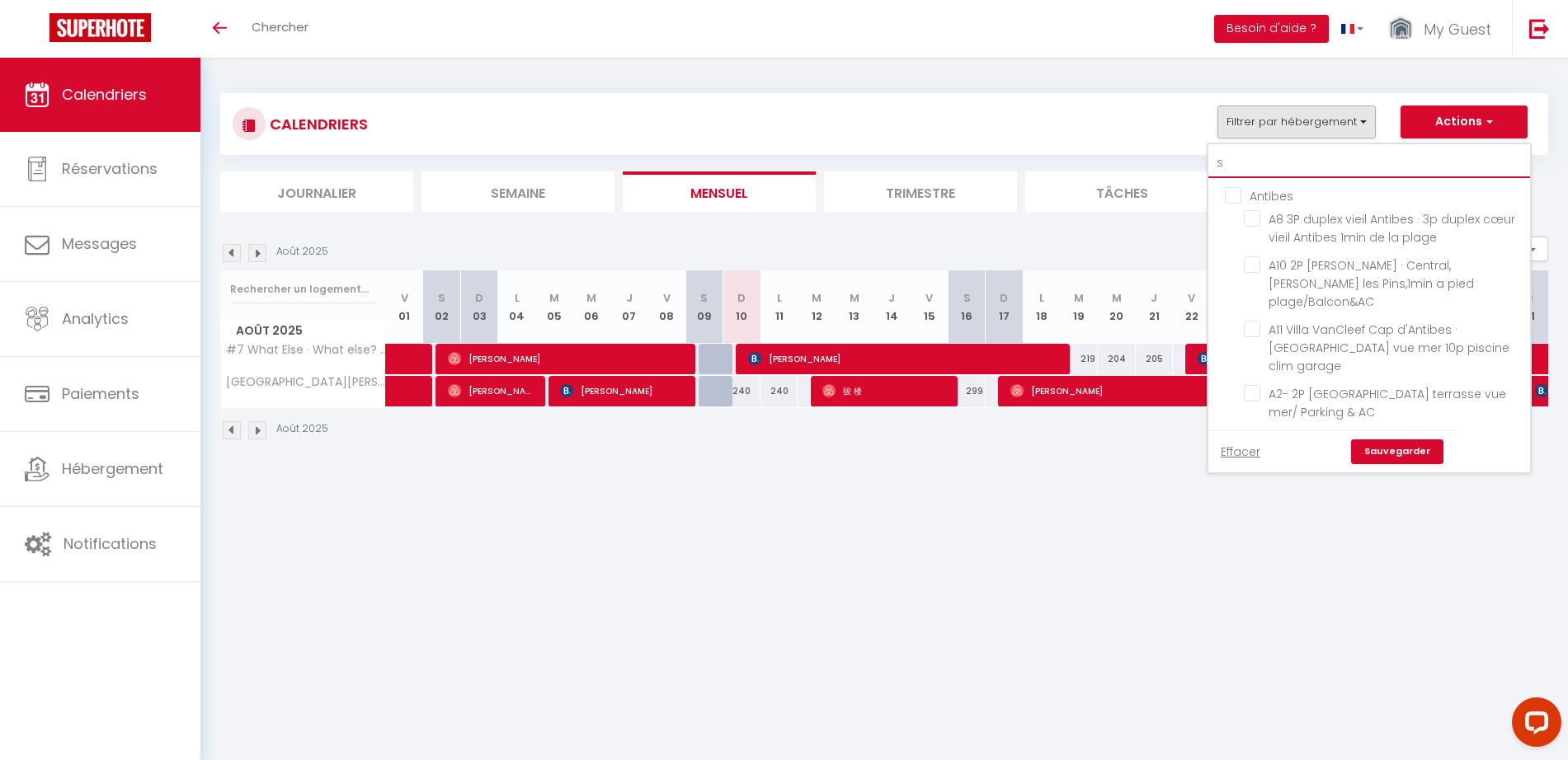
checkbox input "false"
type input "s4"
checkbox input "false"
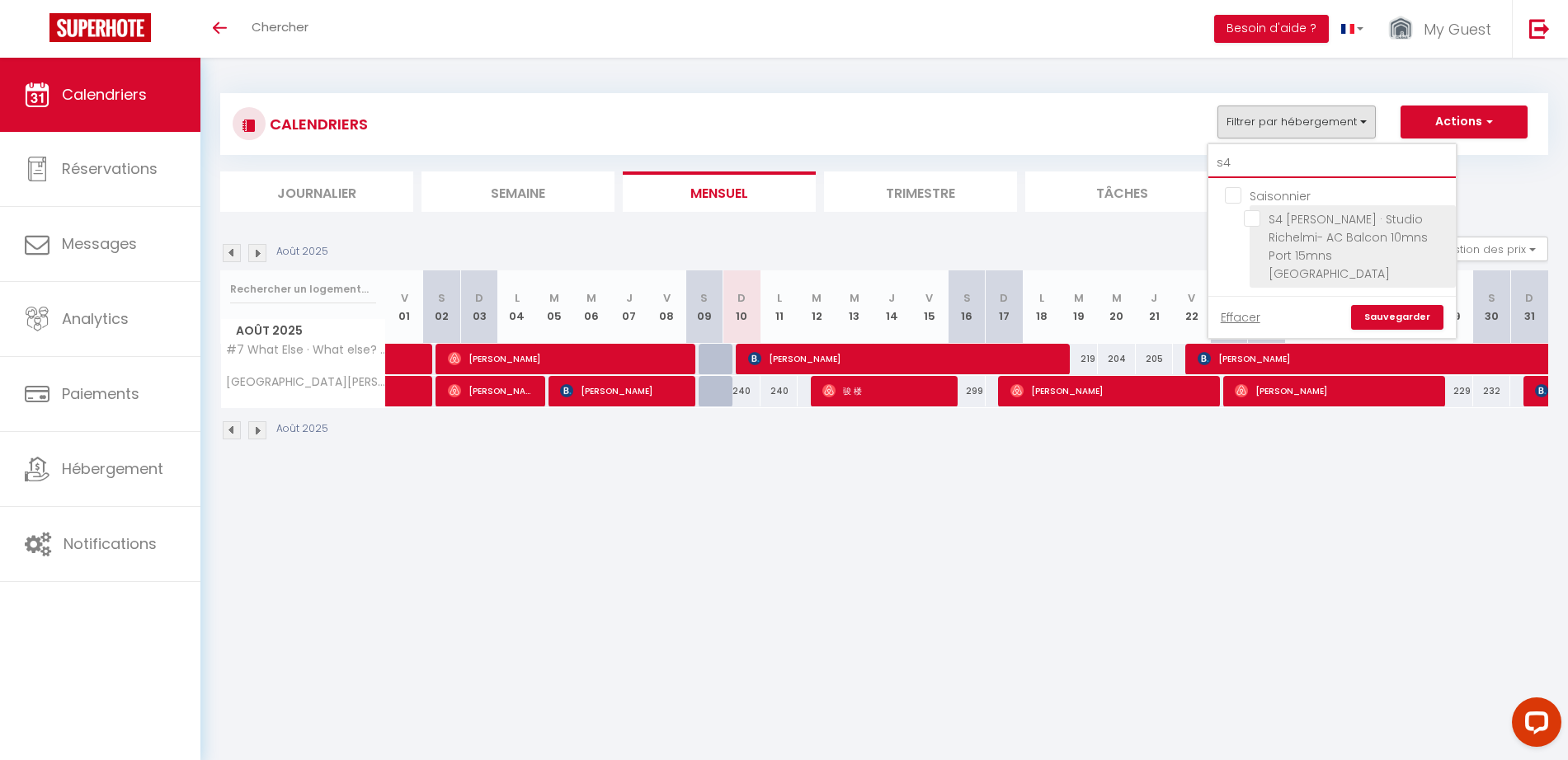
type input "s4"
click at [1257, 211] on input "S4 [PERSON_NAME] · Studio Richelmi- AC Balcon 10mns Port 15mns [GEOGRAPHIC_DATA]" at bounding box center [1346, 218] width 206 height 16
checkbox input "true"
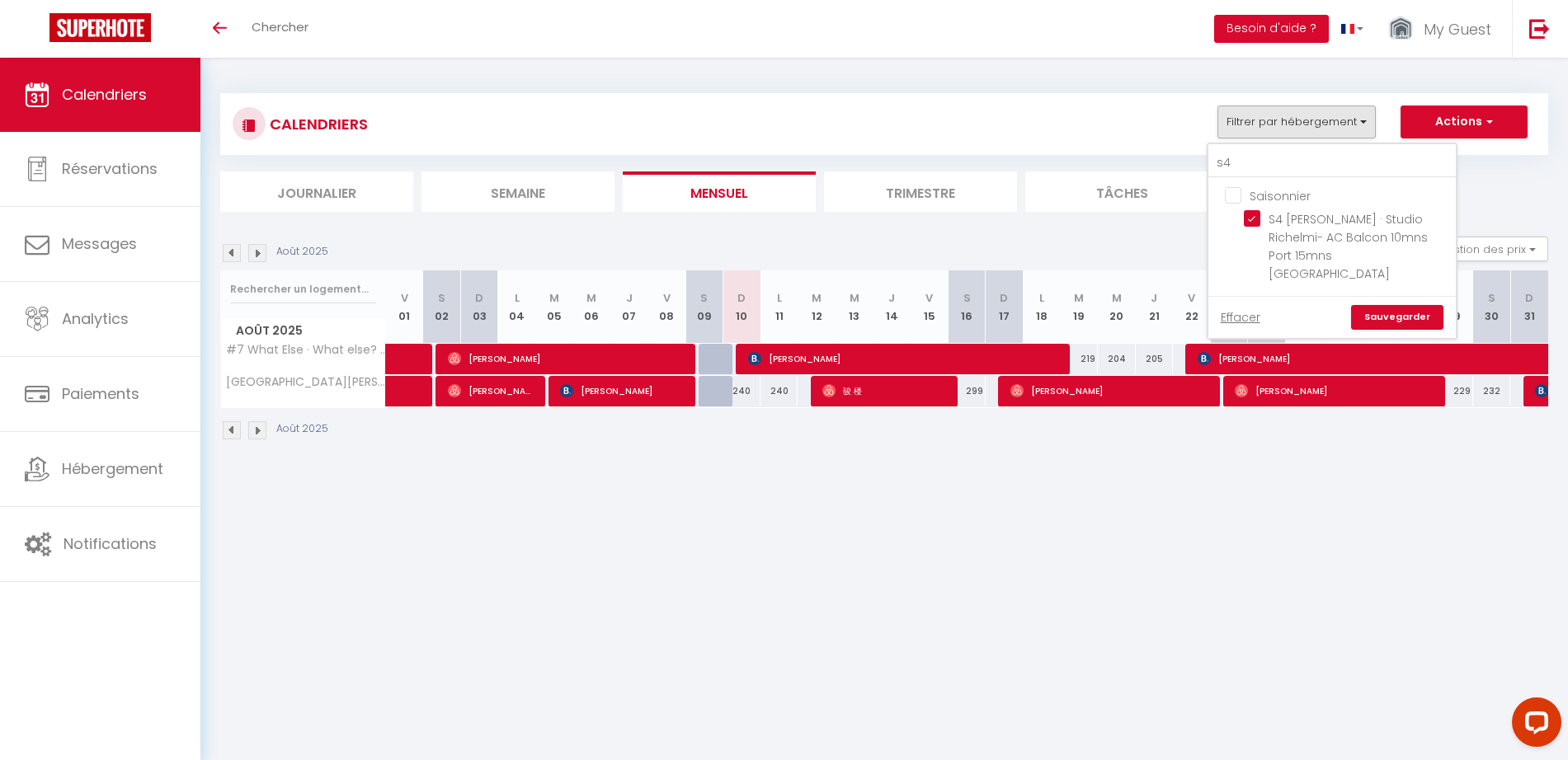
click at [1384, 305] on link "Sauvegarder" at bounding box center [1397, 317] width 92 height 25
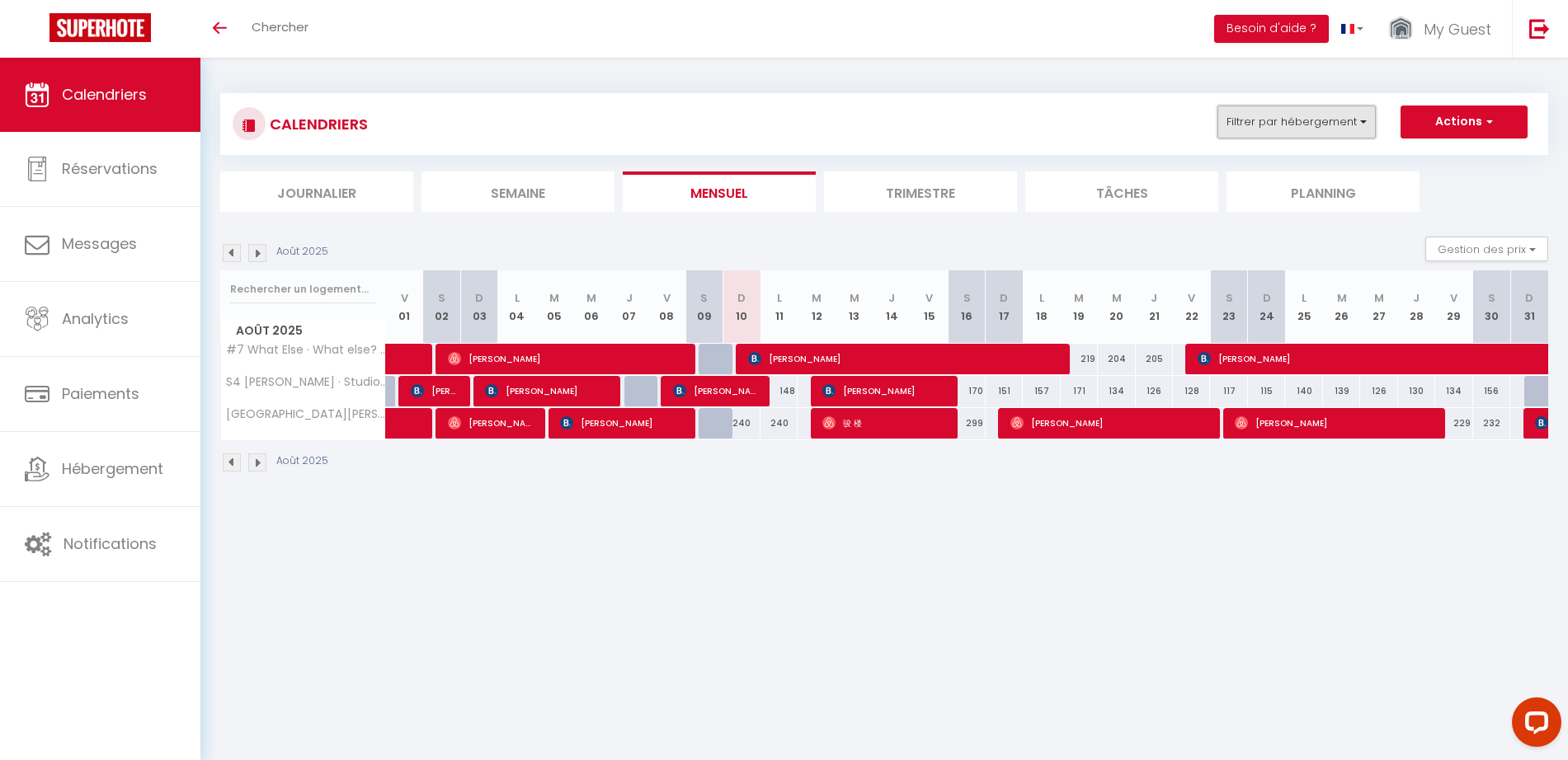
click at [1297, 122] on button "Filtrer par hébergement" at bounding box center [1297, 122] width 158 height 33
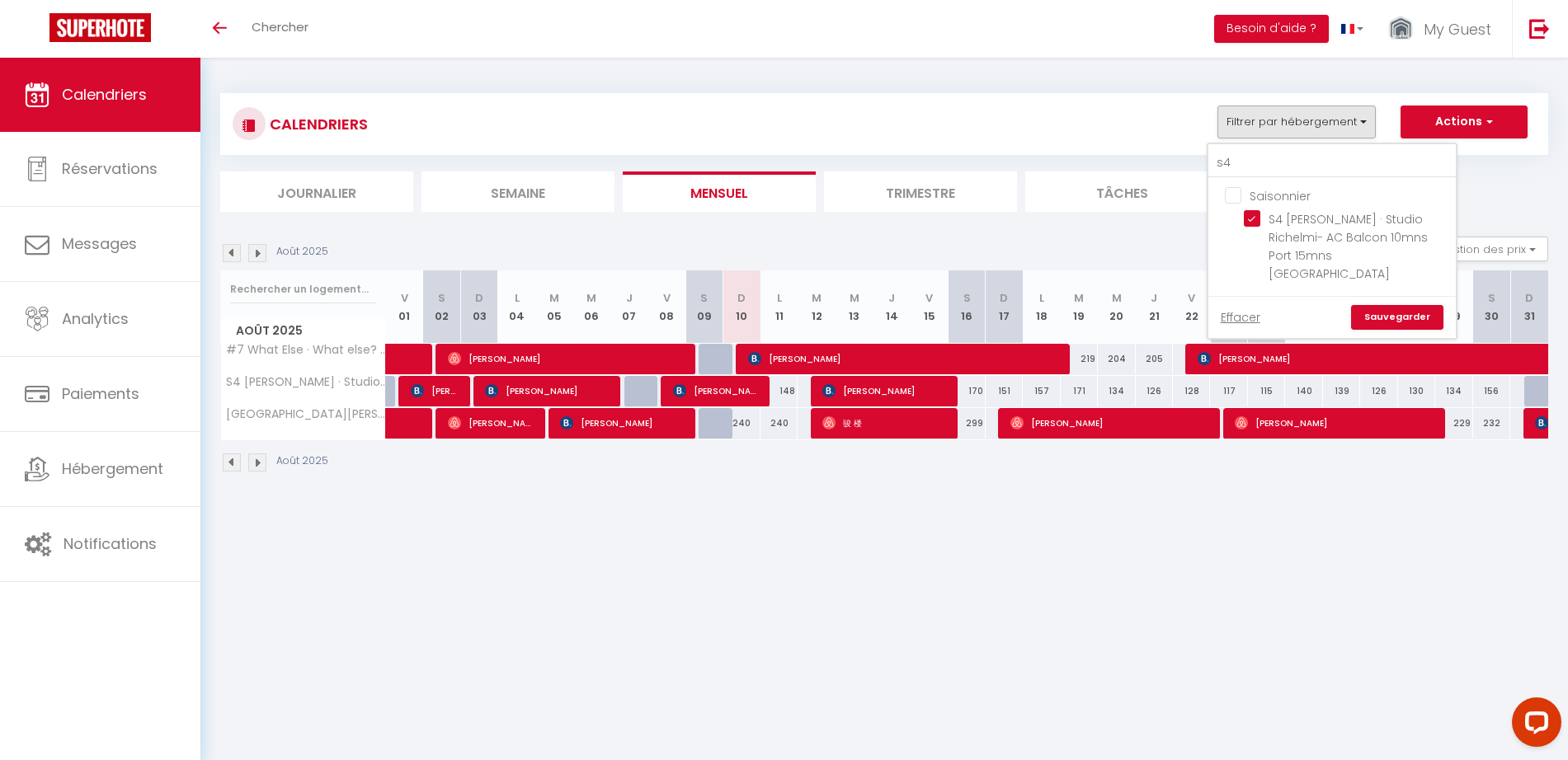
click at [1230, 190] on input "Saisonnier" at bounding box center [1348, 194] width 248 height 16
click at [1236, 194] on input "Saisonnier" at bounding box center [1348, 194] width 248 height 16
checkbox input "false"
click at [1250, 155] on input "s4" at bounding box center [1332, 163] width 248 height 30
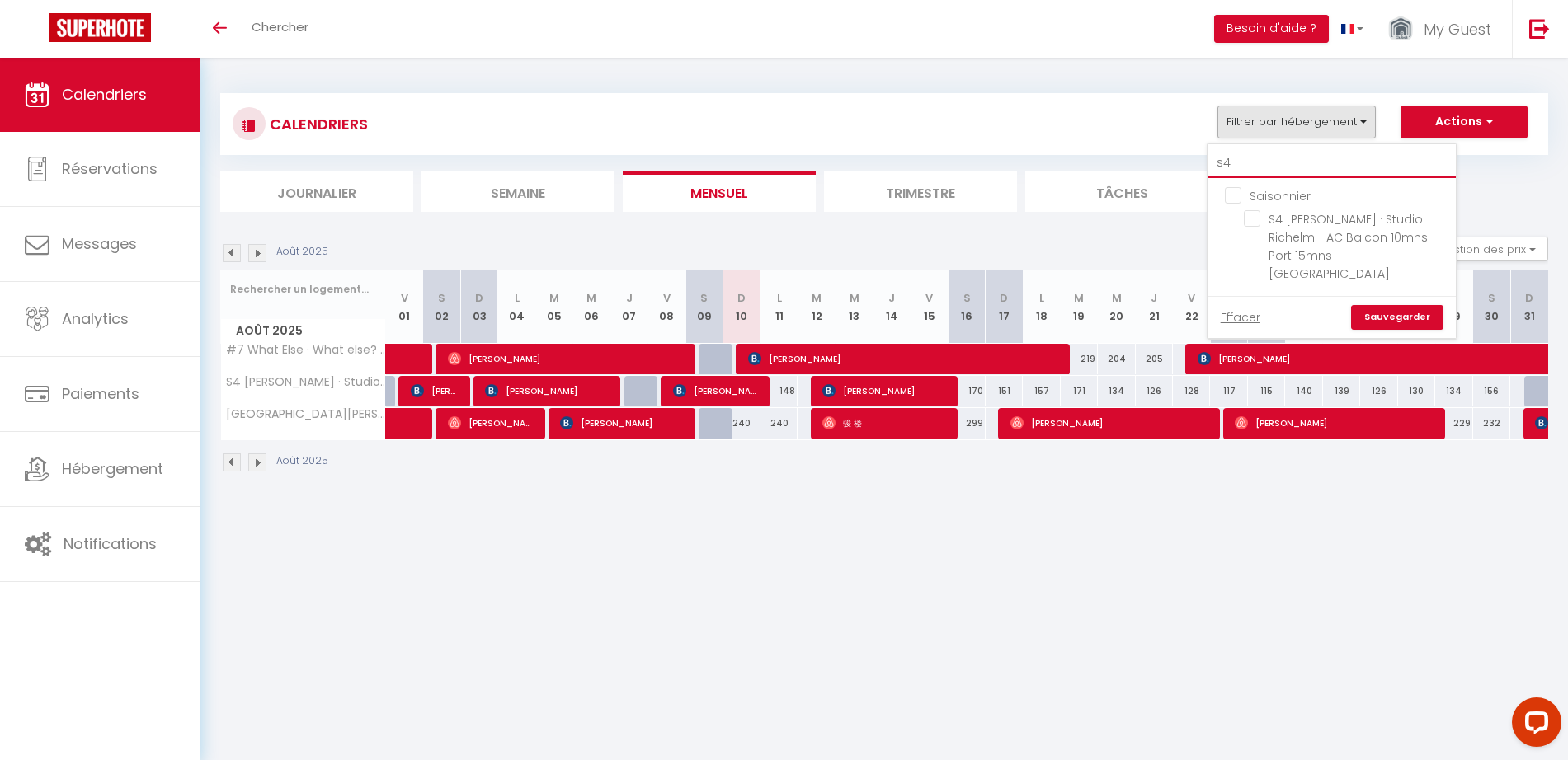
type input "s"
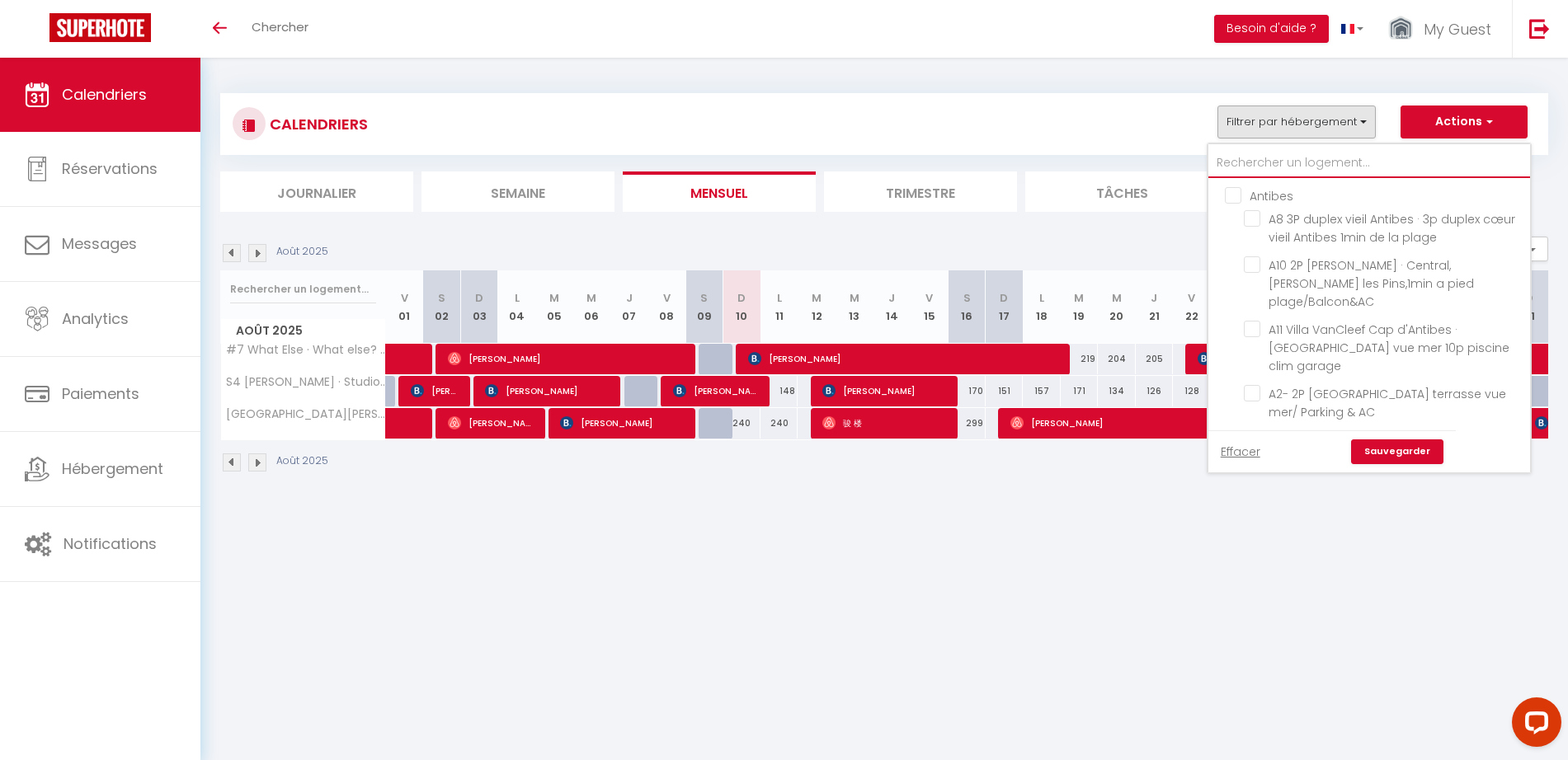
checkbox input "false"
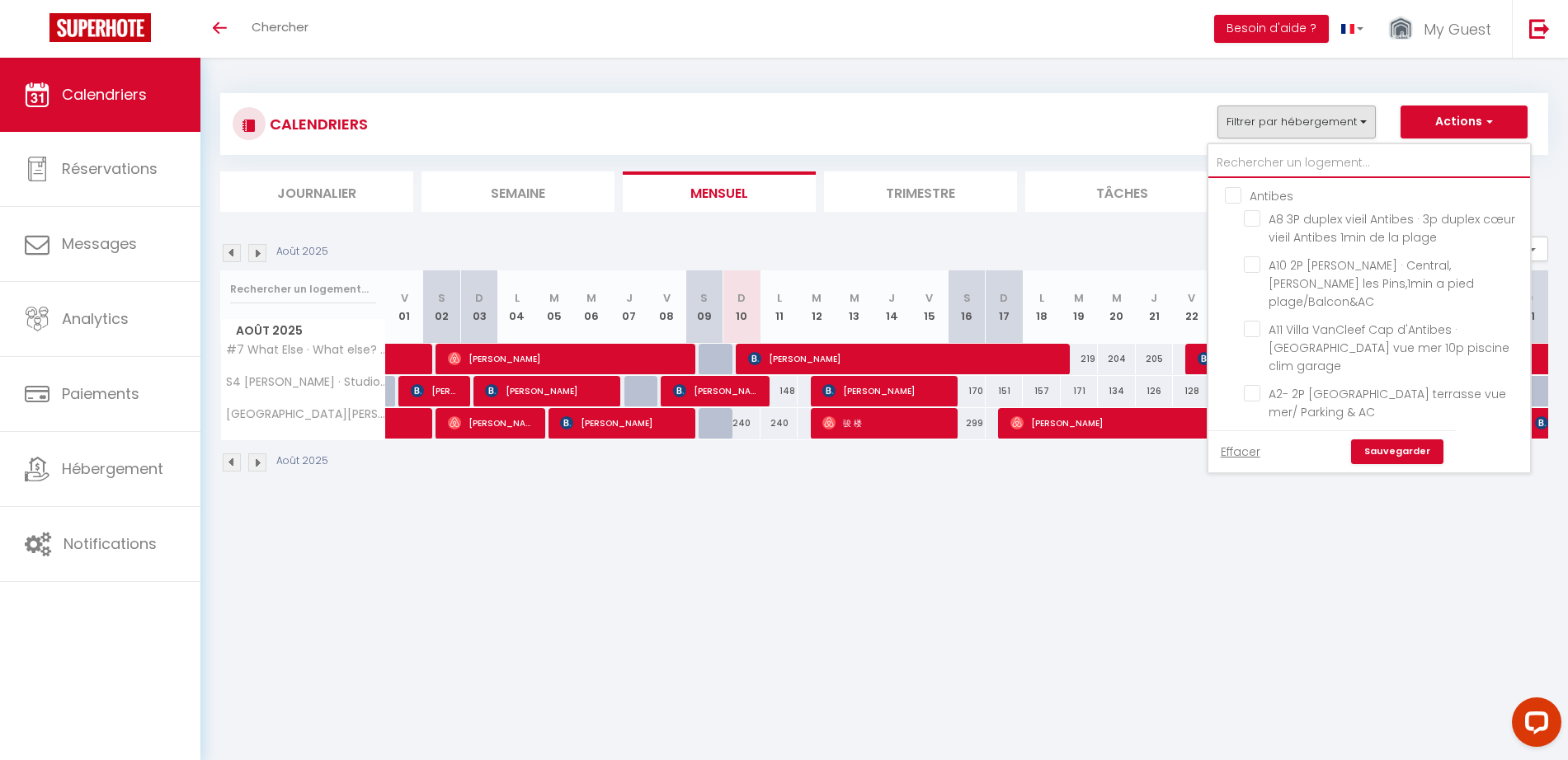
checkbox input "false"
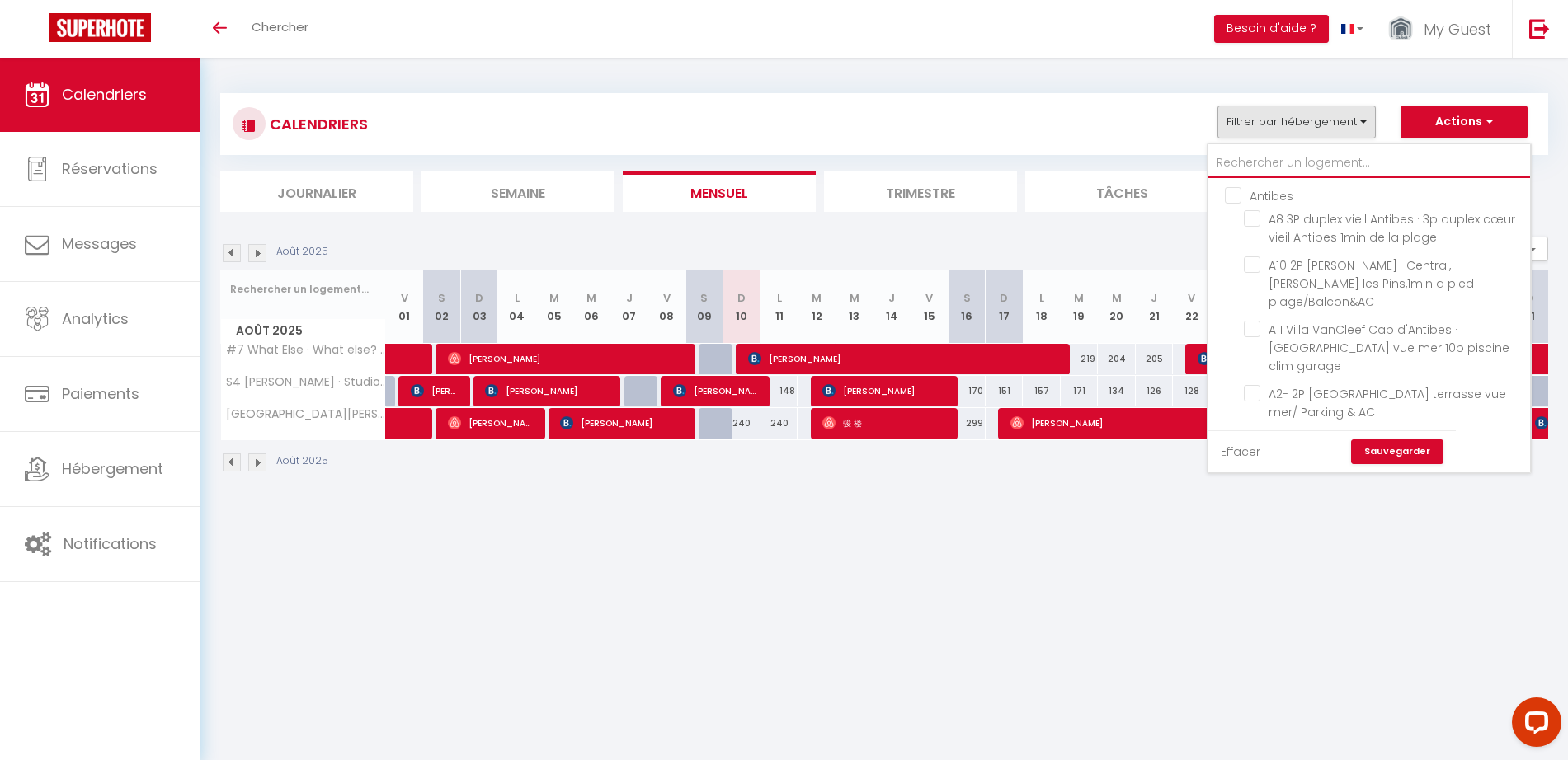
checkbox input "false"
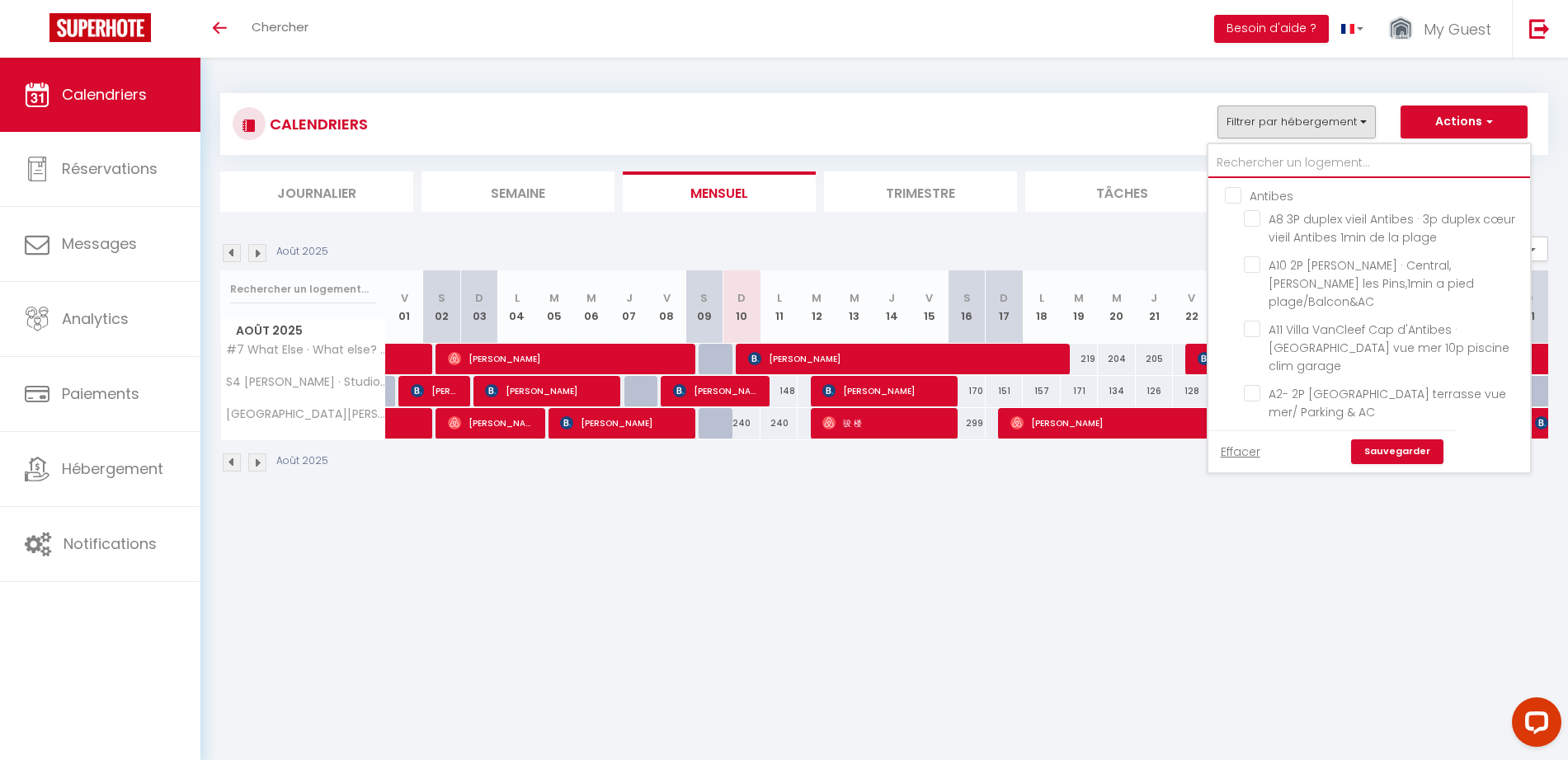
checkbox input "false"
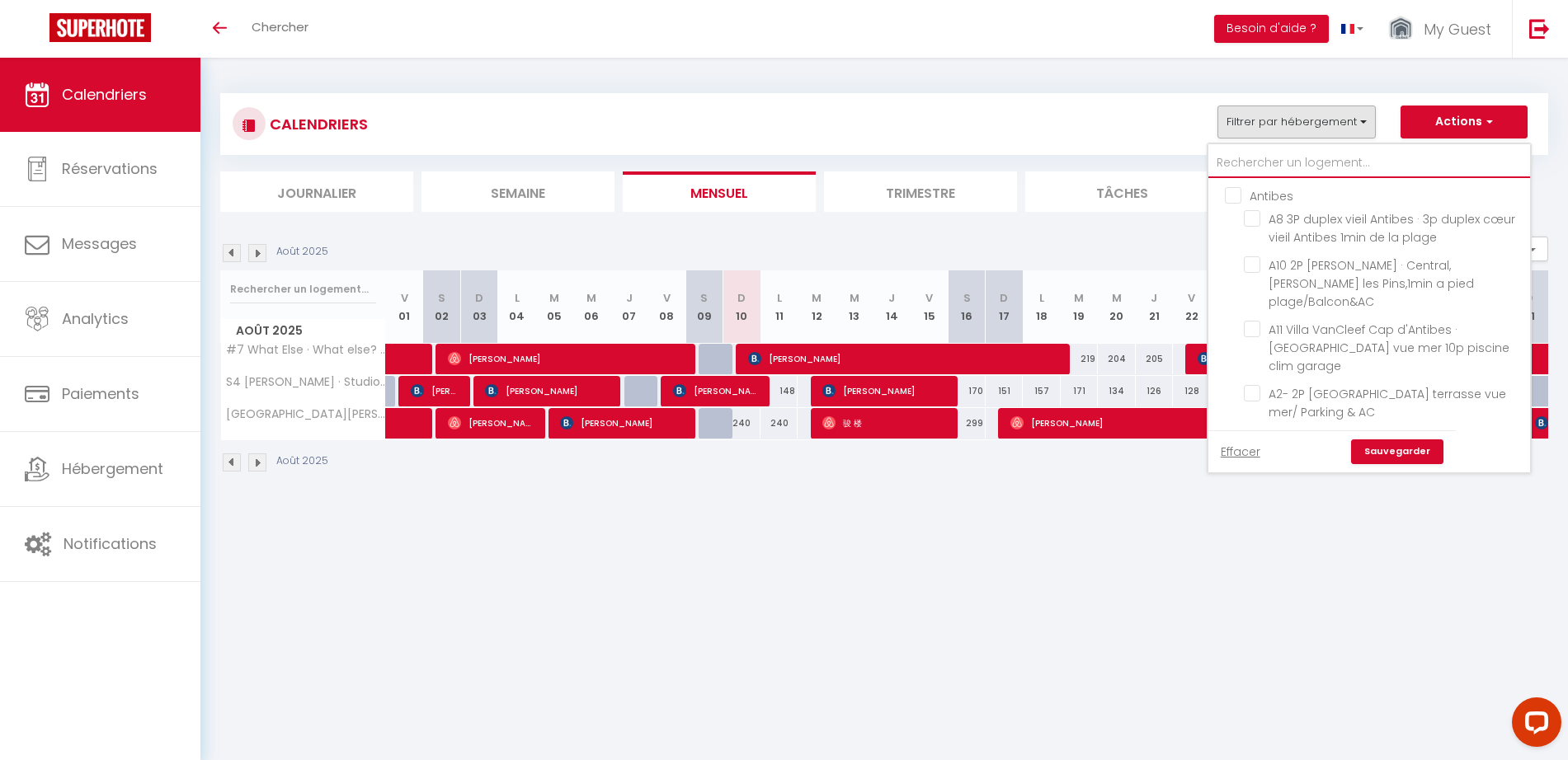
checkbox input "false"
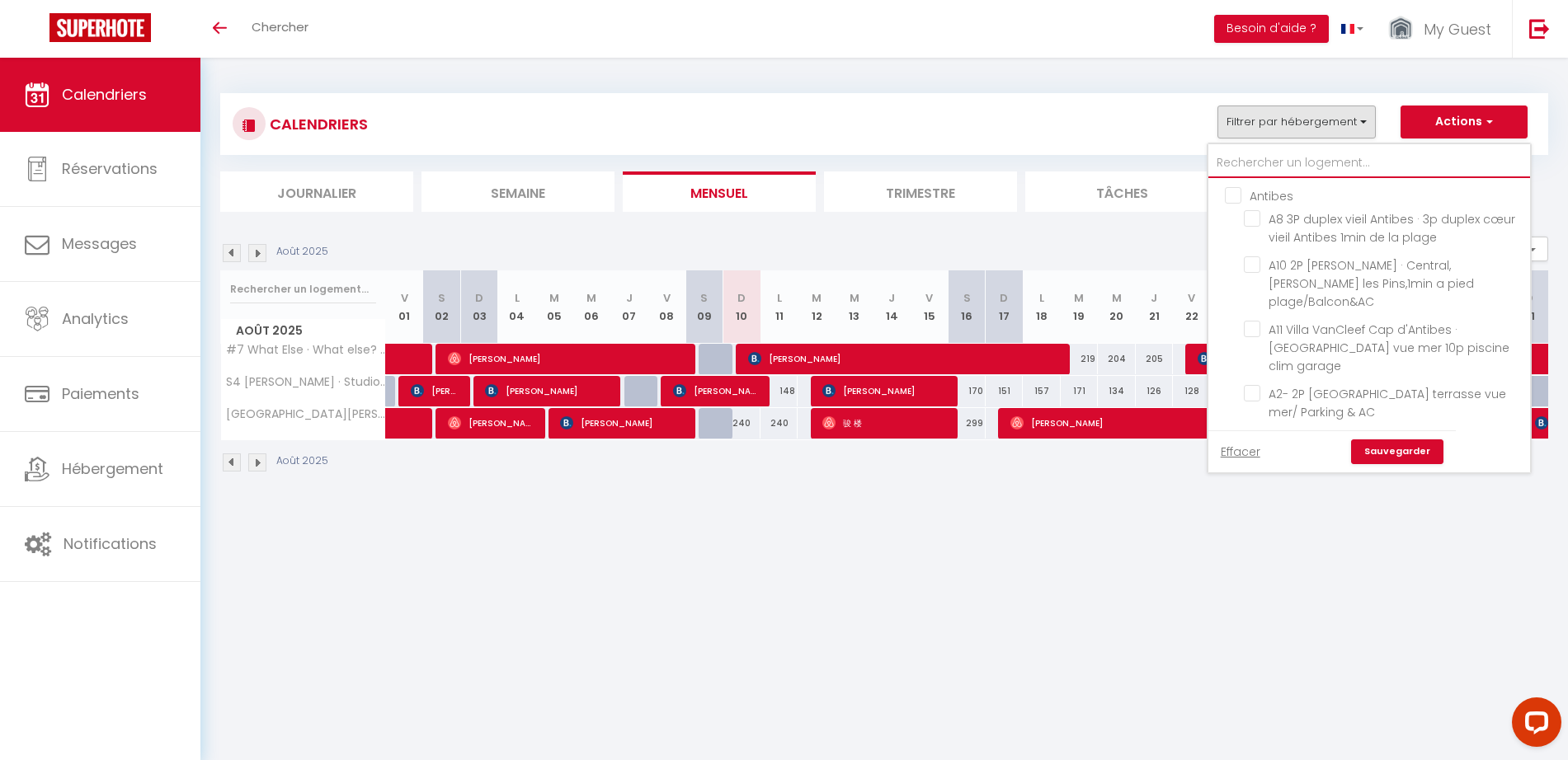
checkbox input "false"
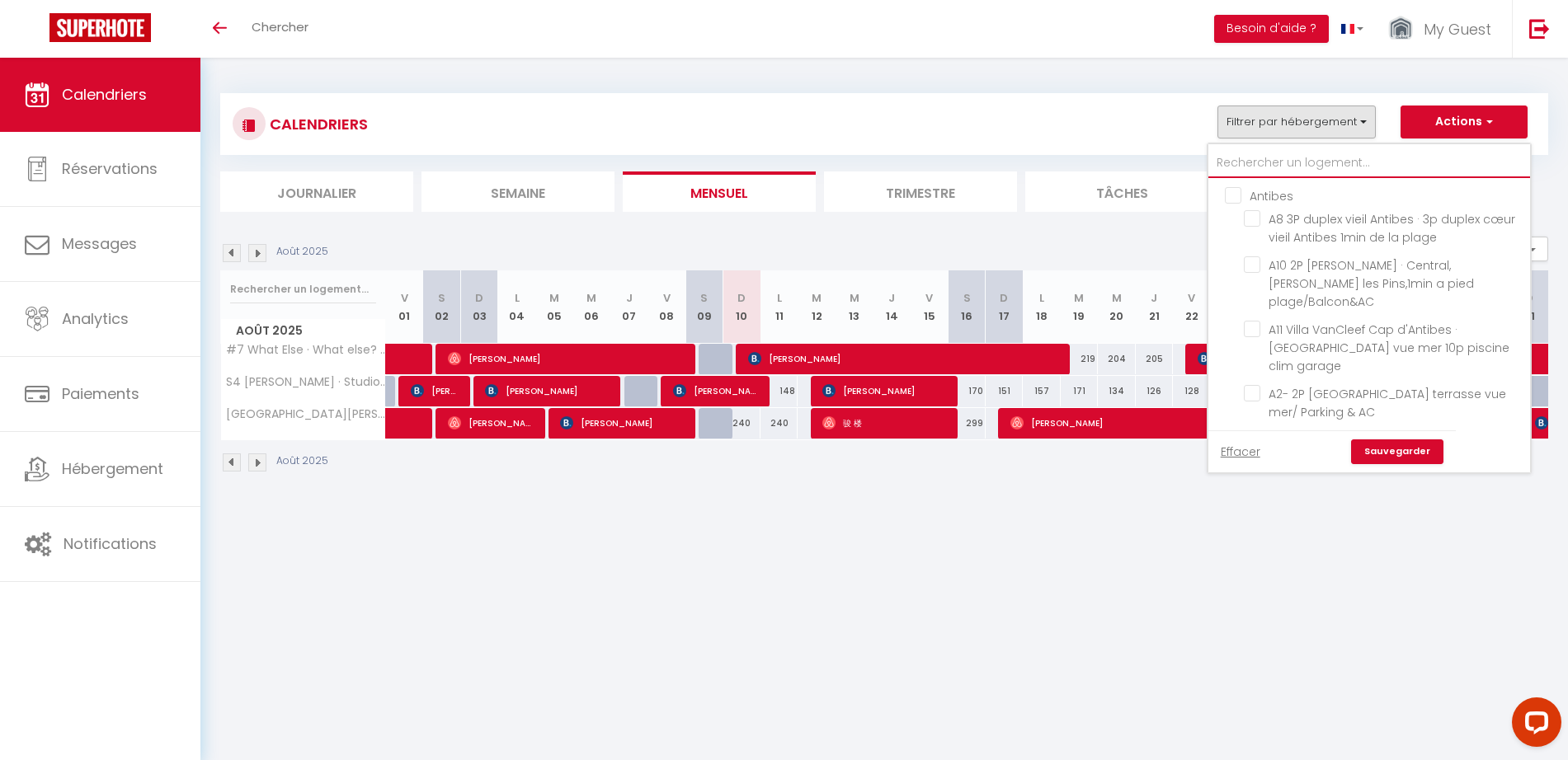
checkbox input "false"
checkbox input "true"
checkbox input "false"
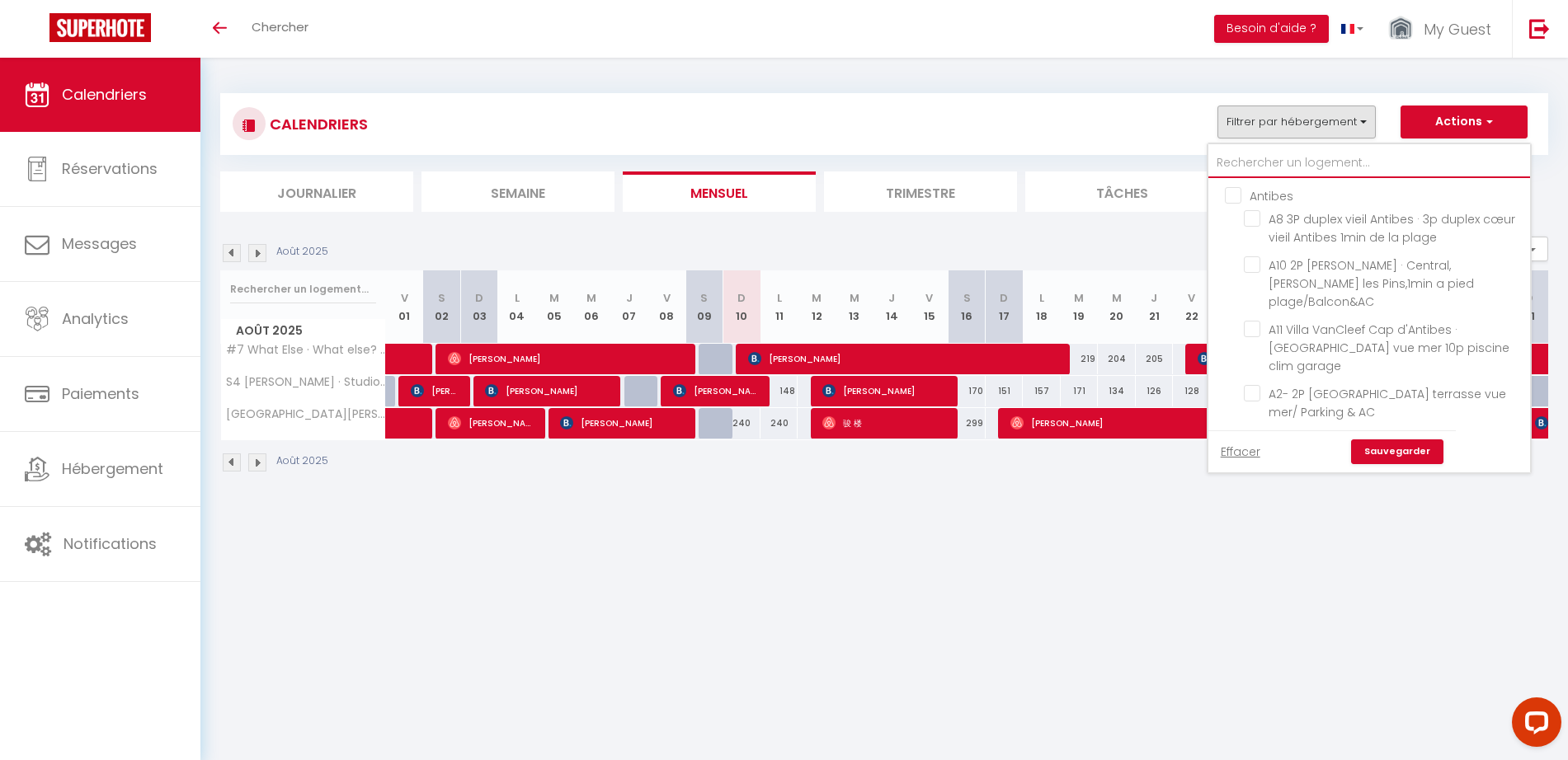
checkbox input "false"
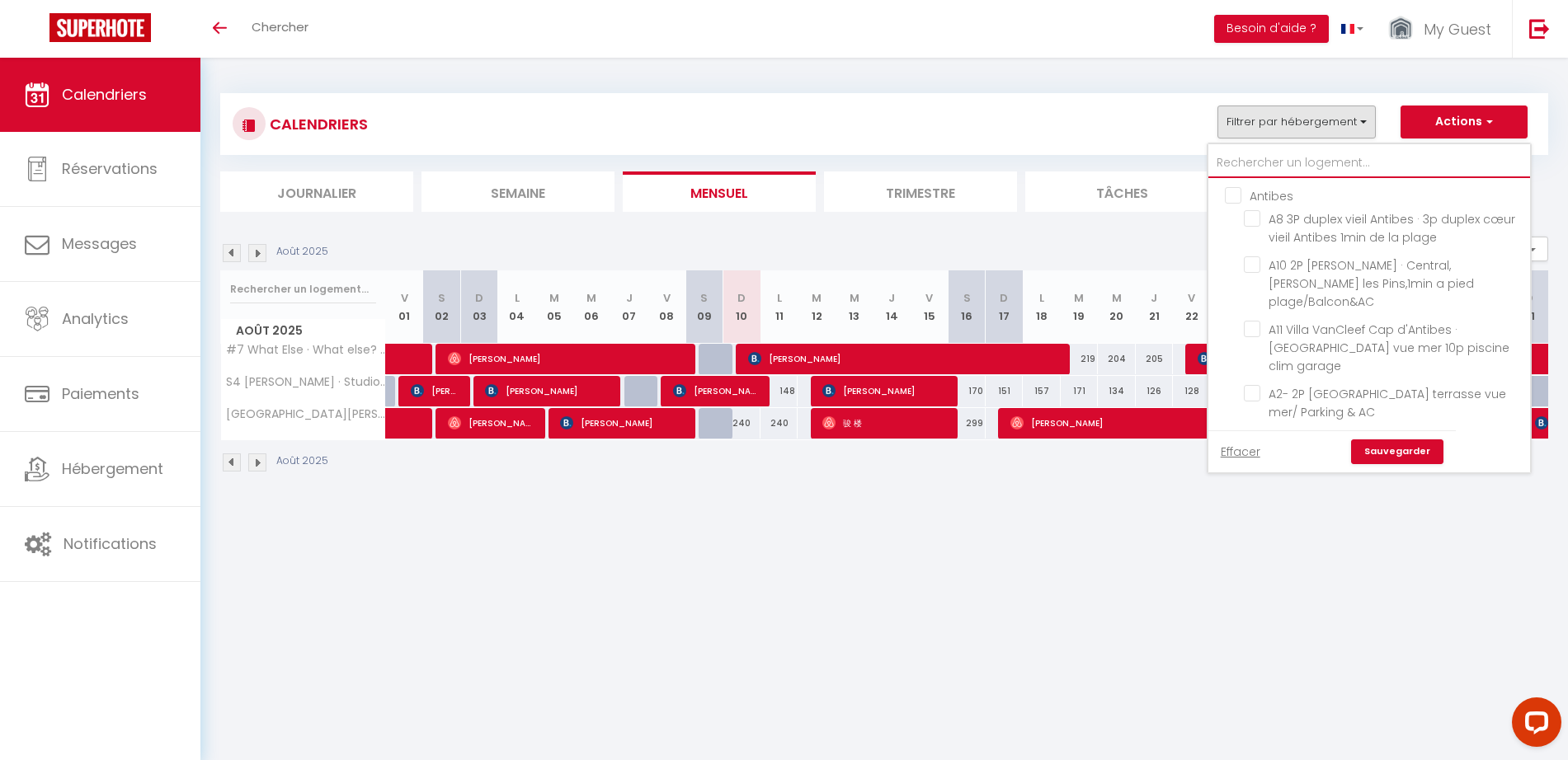
checkbox input "false"
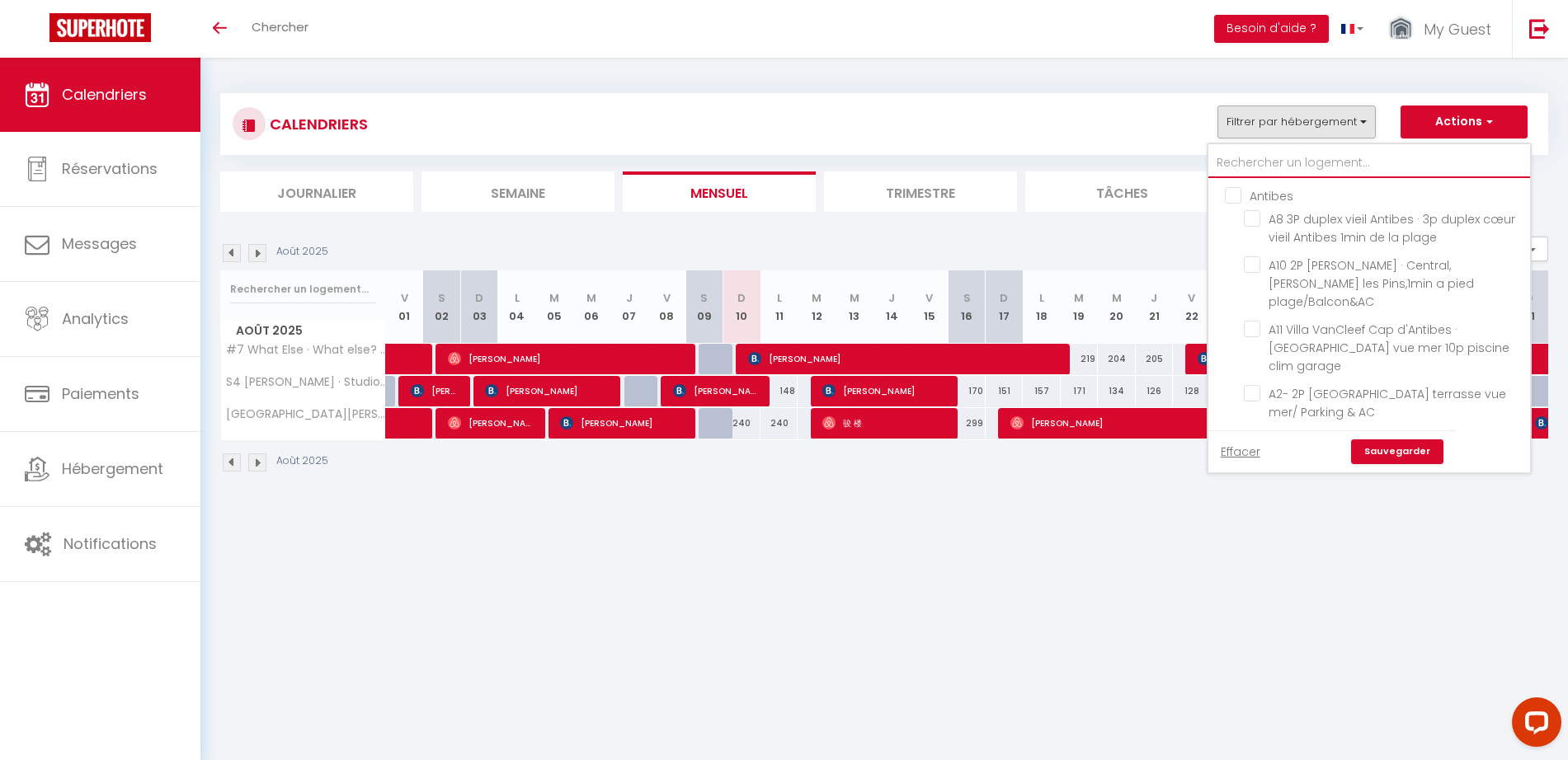
checkbox input "false"
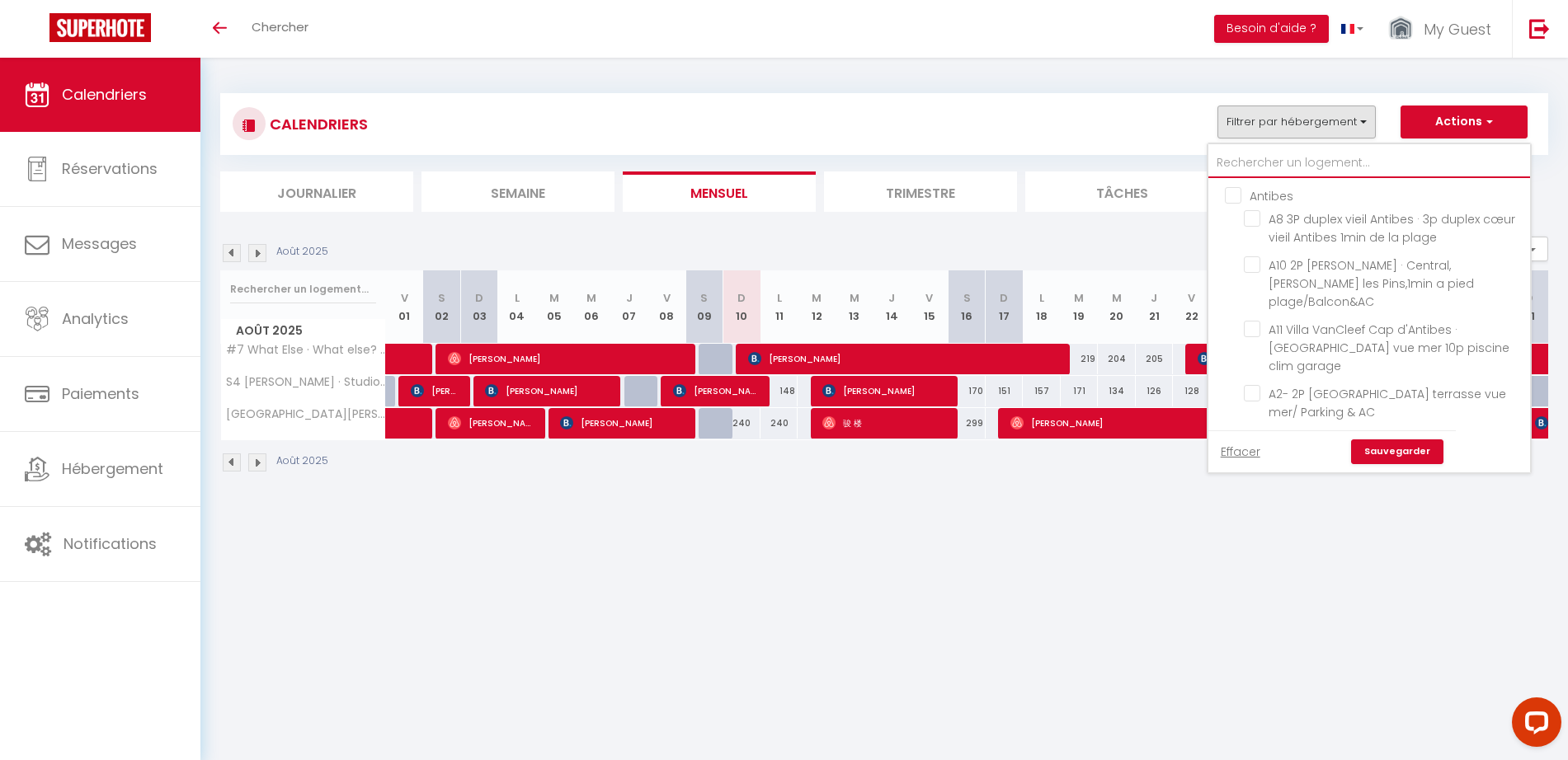
checkbox input "false"
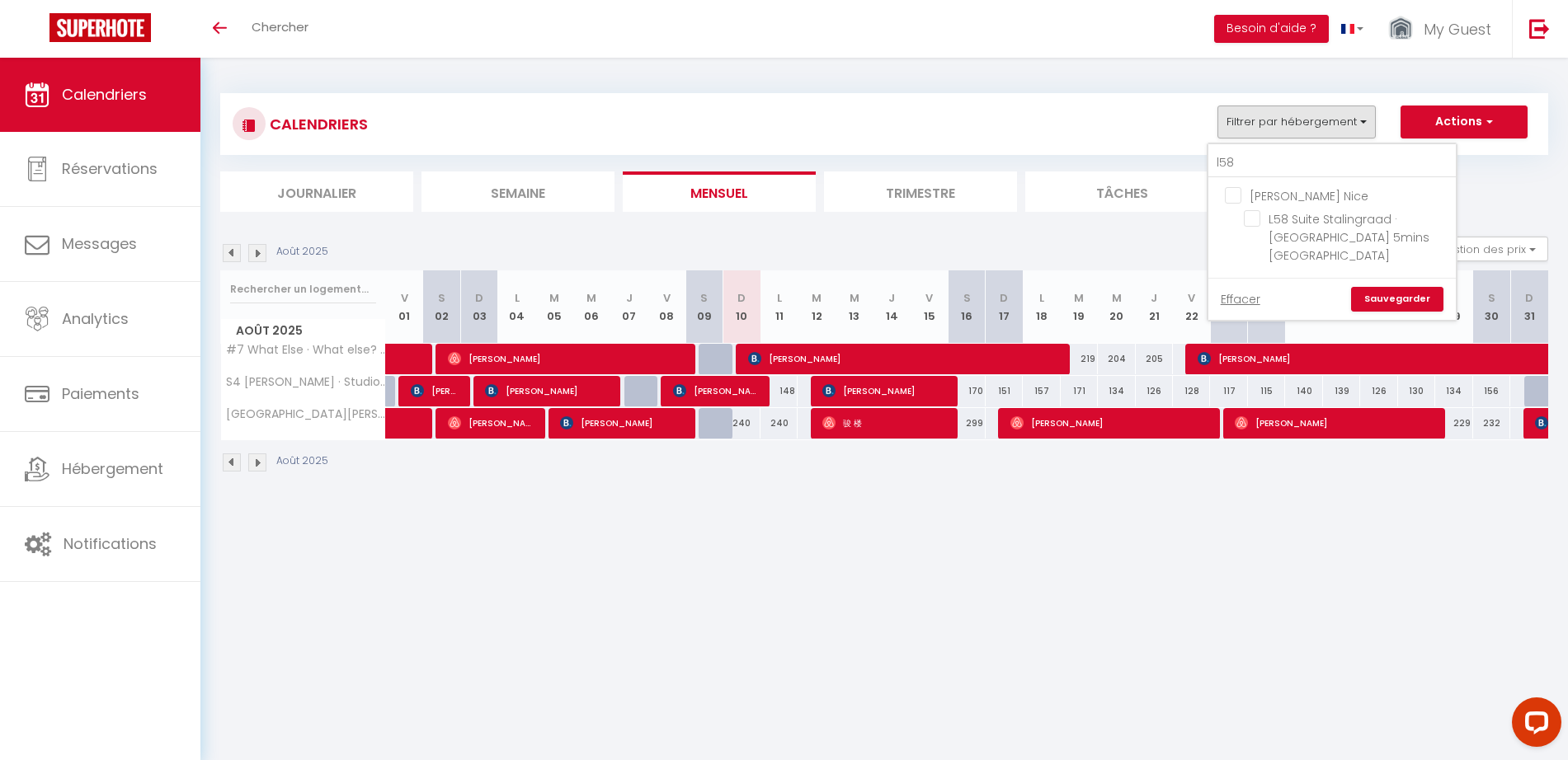
click at [1231, 199] on input "[PERSON_NAME] Nice" at bounding box center [1348, 194] width 248 height 16
click at [1254, 215] on input "L58 Suite Stalingraad · [GEOGRAPHIC_DATA] 5mins [GEOGRAPHIC_DATA]" at bounding box center [1346, 218] width 206 height 16
click at [1382, 304] on link "Sauvegarder" at bounding box center [1397, 299] width 92 height 25
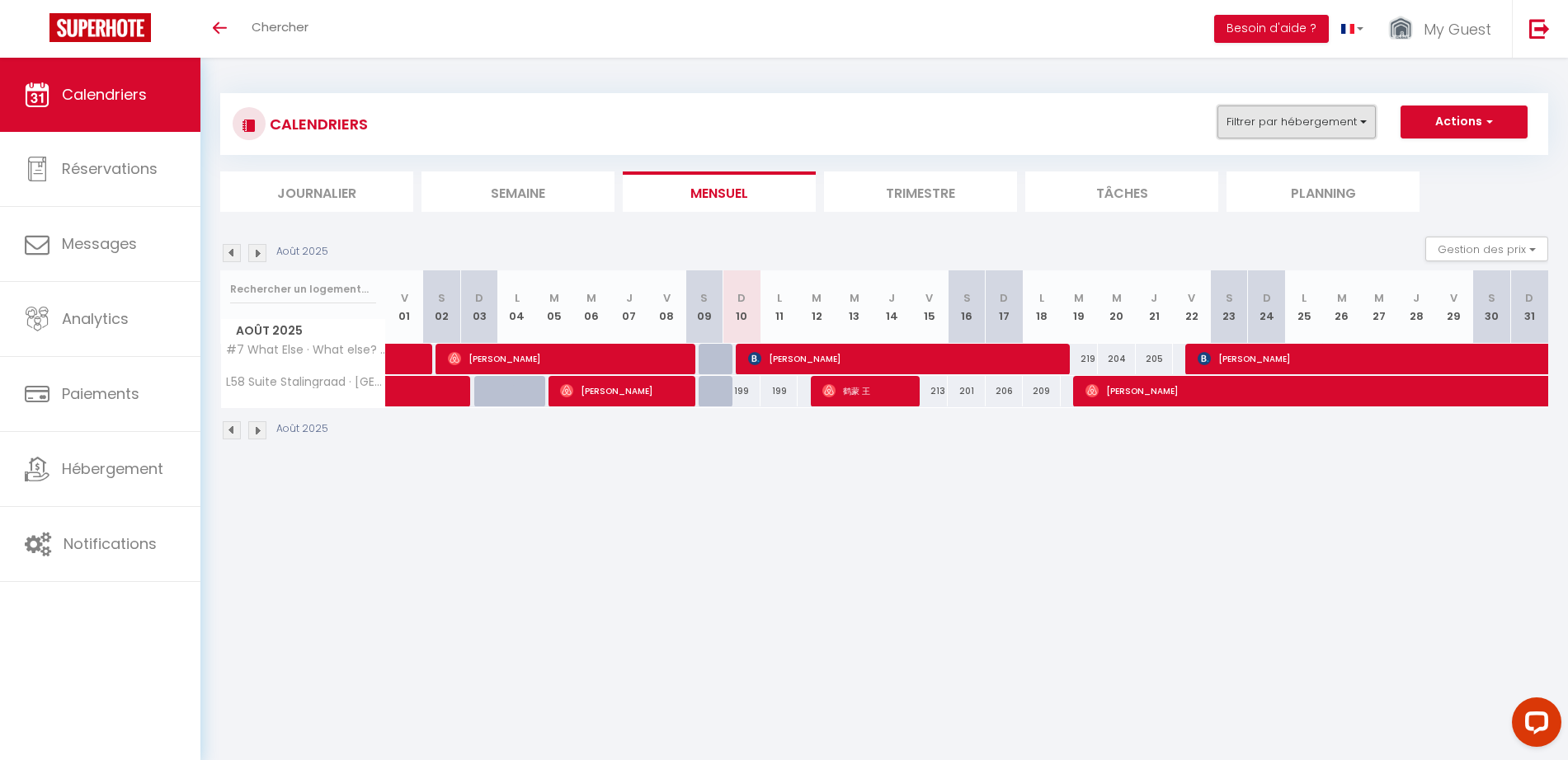
click at [1322, 119] on button "Filtrer par hébergement" at bounding box center [1297, 122] width 158 height 33
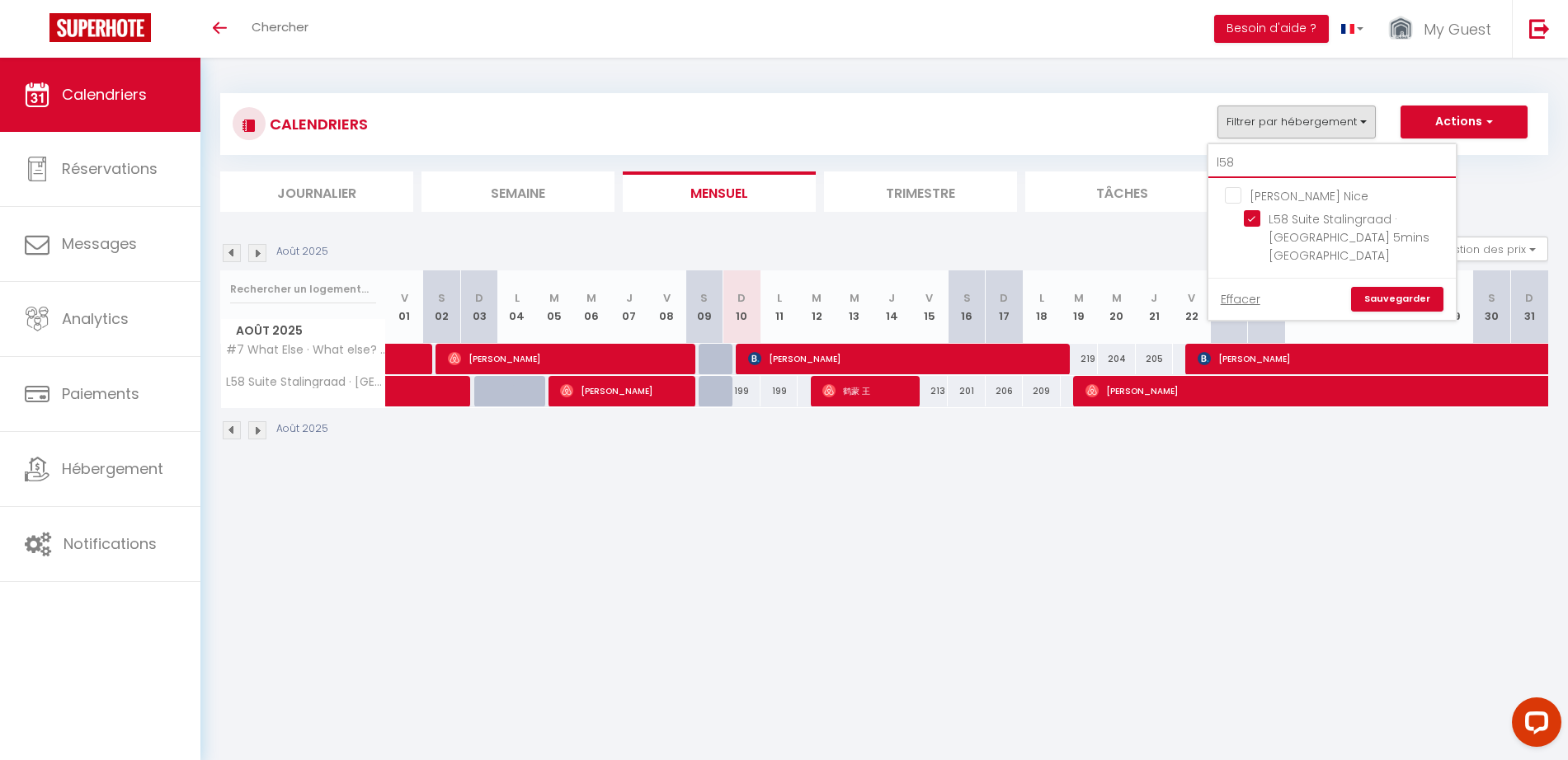
click at [1259, 164] on input "l58" at bounding box center [1332, 163] width 248 height 30
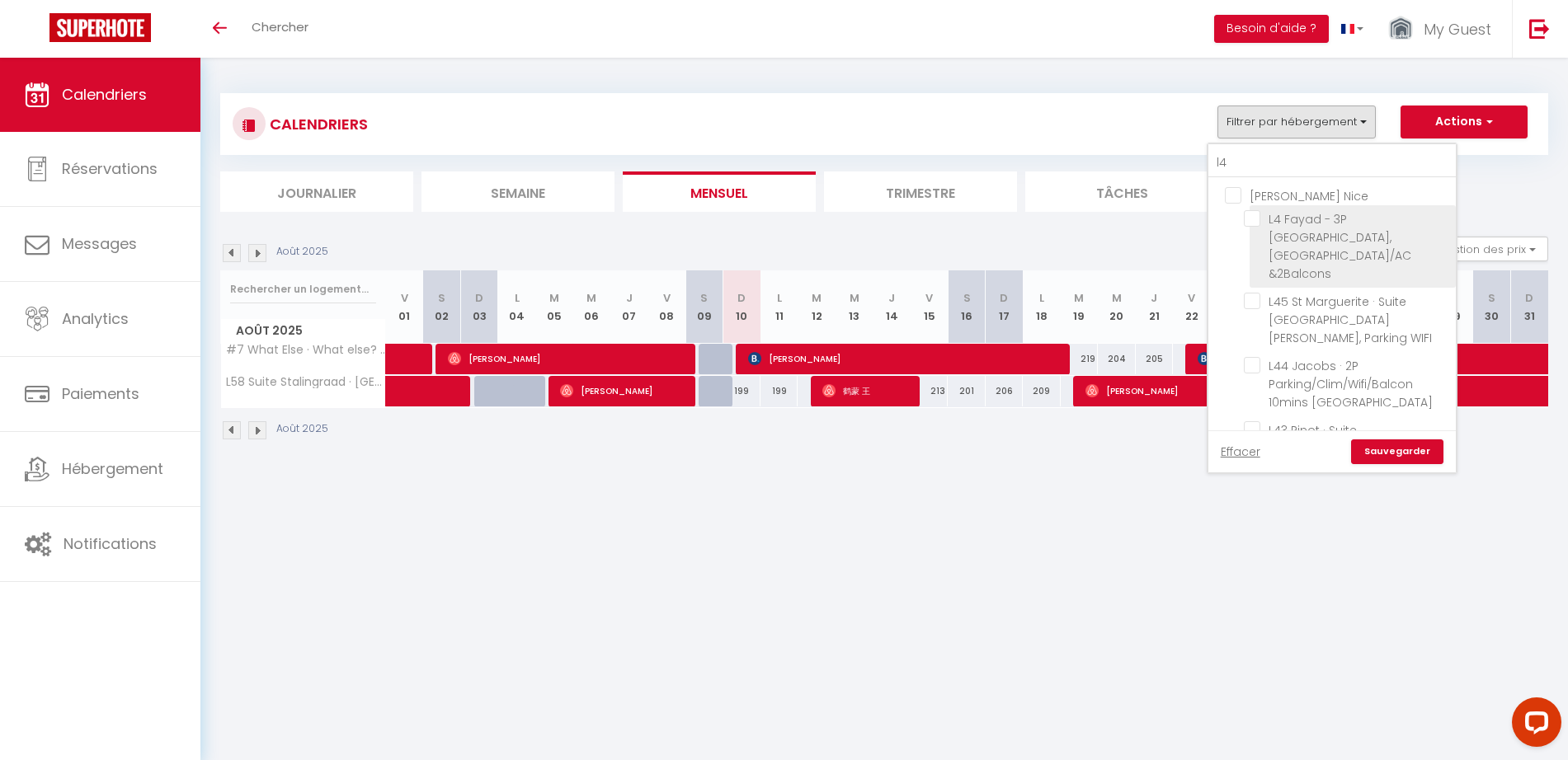
click at [1253, 215] on input "L4 Fayad - 3P [GEOGRAPHIC_DATA], [GEOGRAPHIC_DATA]/AC &2Balcons" at bounding box center [1346, 218] width 206 height 16
click at [1398, 447] on link "Sauvegarder" at bounding box center [1397, 451] width 92 height 25
